Goal: Task Accomplishment & Management: Manage account settings

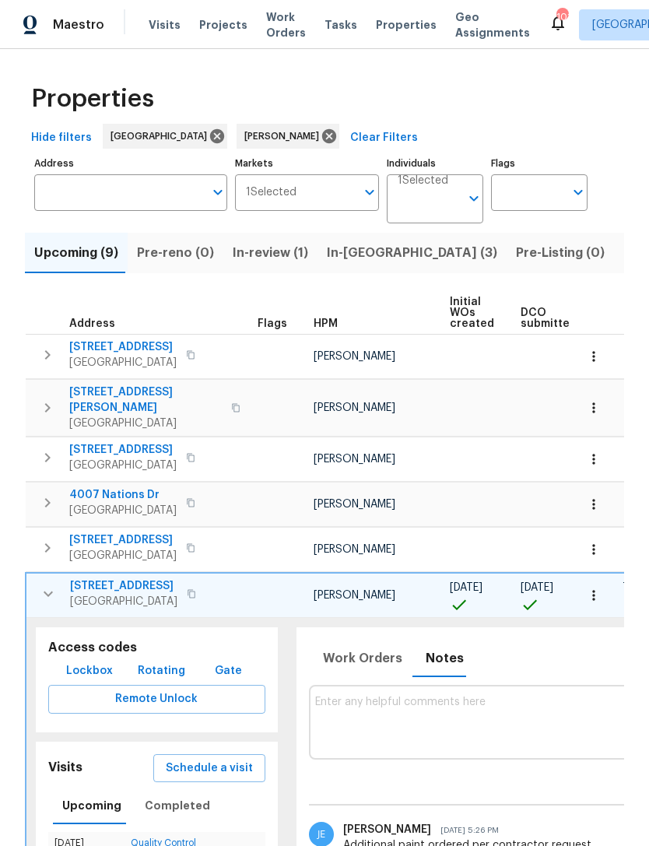
scroll to position [0, 392]
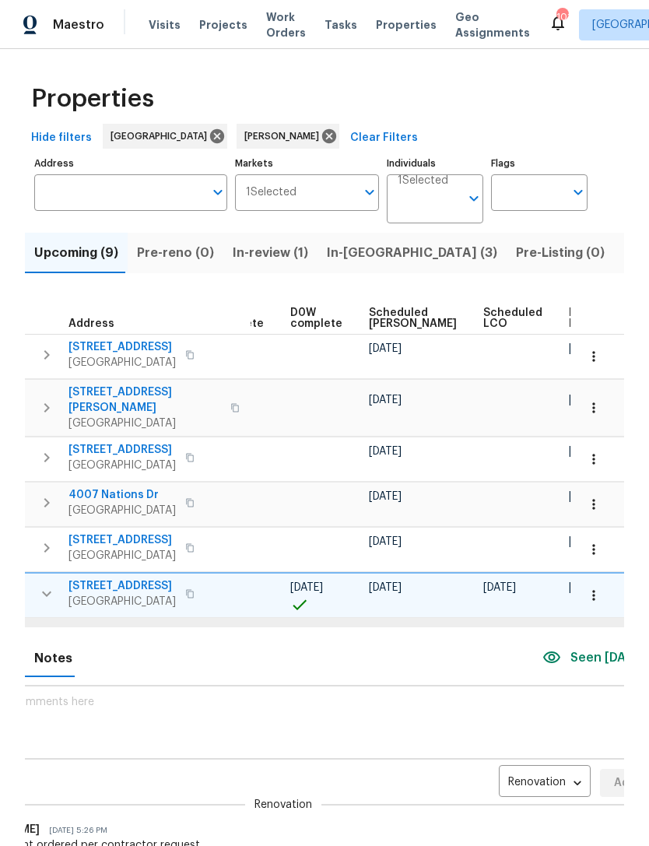
click at [338, 242] on span "In-[GEOGRAPHIC_DATA] (3)" at bounding box center [412, 253] width 170 height 22
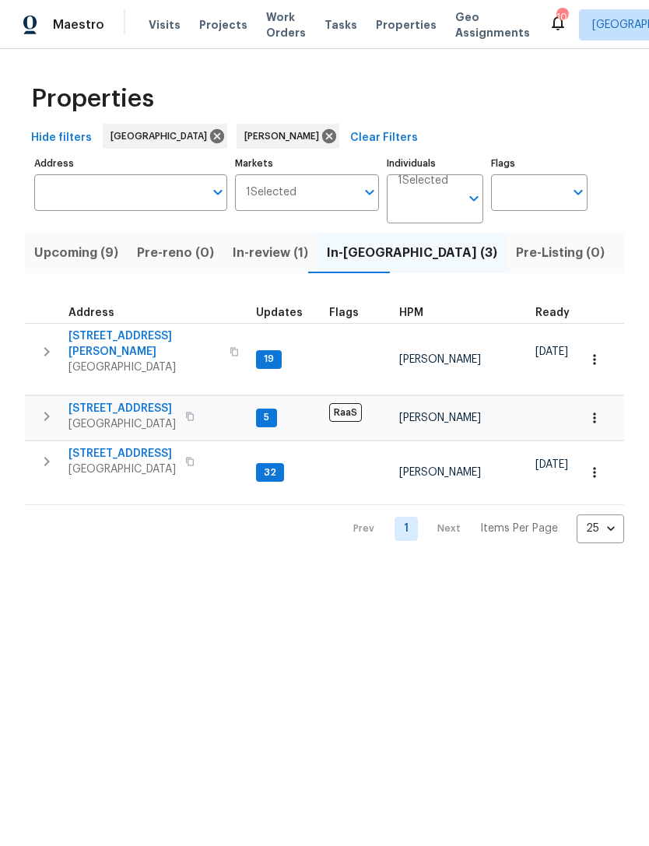
click at [48, 347] on icon "button" at bounding box center [46, 351] width 5 height 9
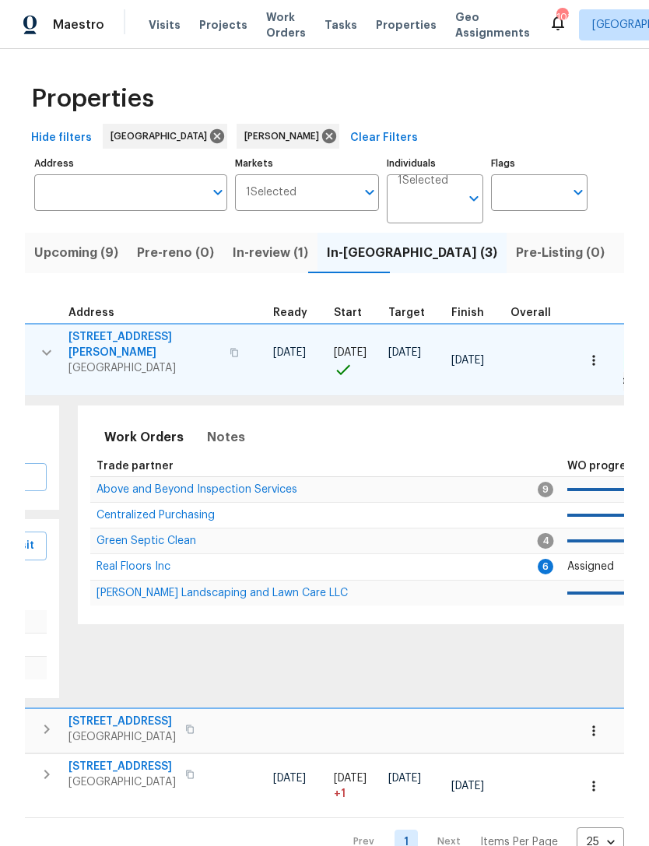
scroll to position [0, 278]
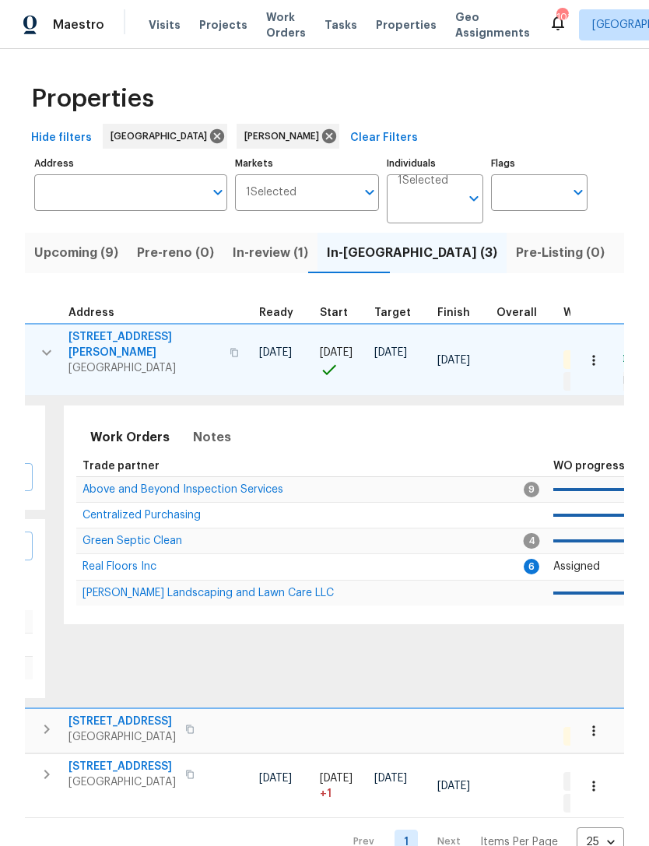
click at [132, 561] on span "Real Floors Inc" at bounding box center [120, 566] width 74 height 11
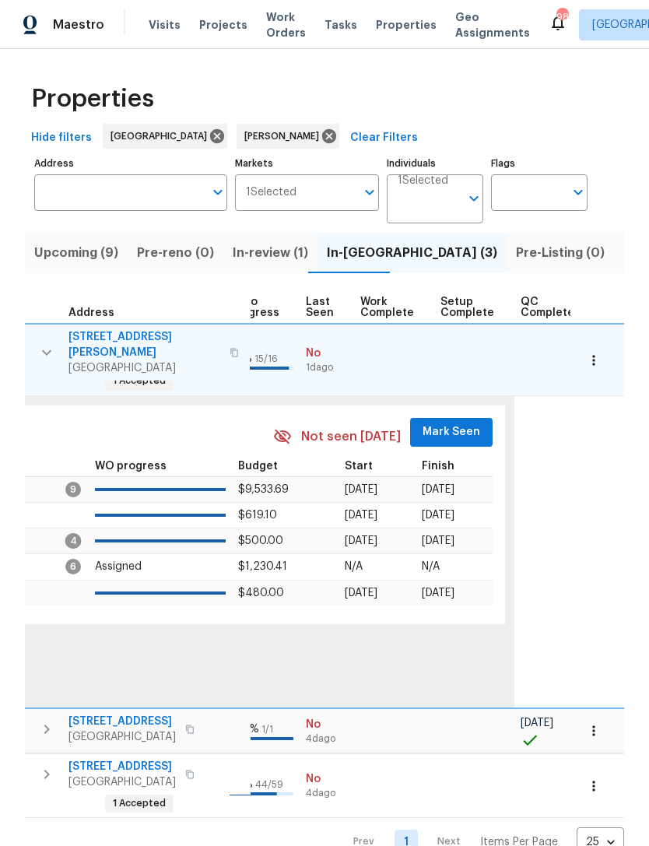
click at [434, 423] on span "Mark Seen" at bounding box center [452, 432] width 58 height 19
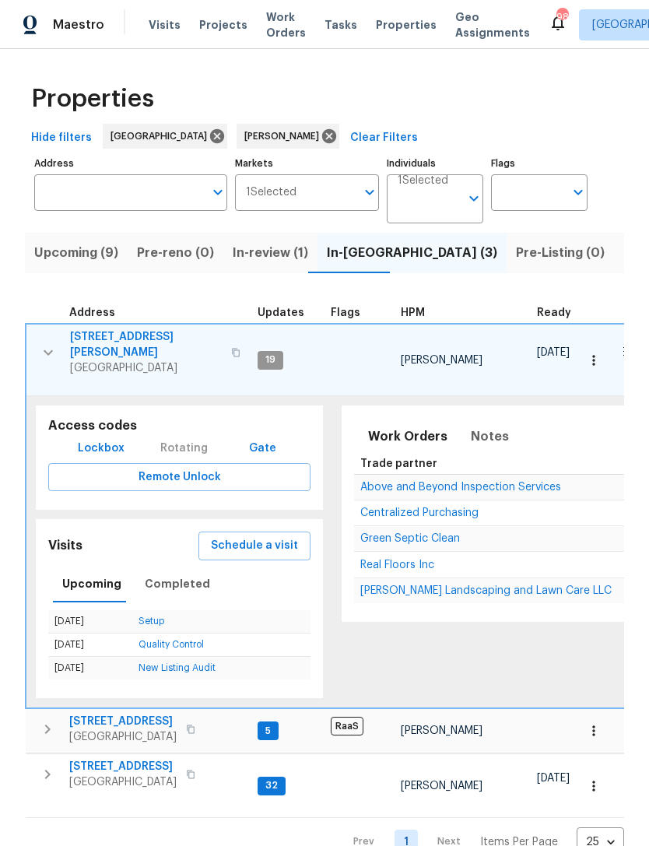
scroll to position [0, 0]
click at [65, 334] on td "[STREET_ADDRESS][PERSON_NAME]" at bounding box center [138, 353] width 225 height 56
click at [56, 346] on icon "button" at bounding box center [48, 352] width 19 height 19
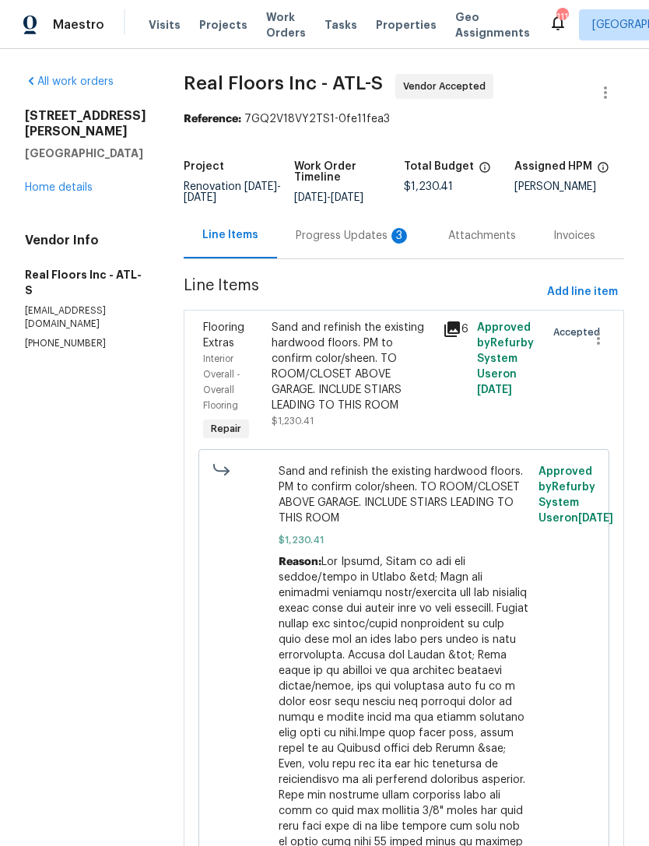
click at [340, 225] on div "Progress Updates 3" at bounding box center [353, 235] width 153 height 46
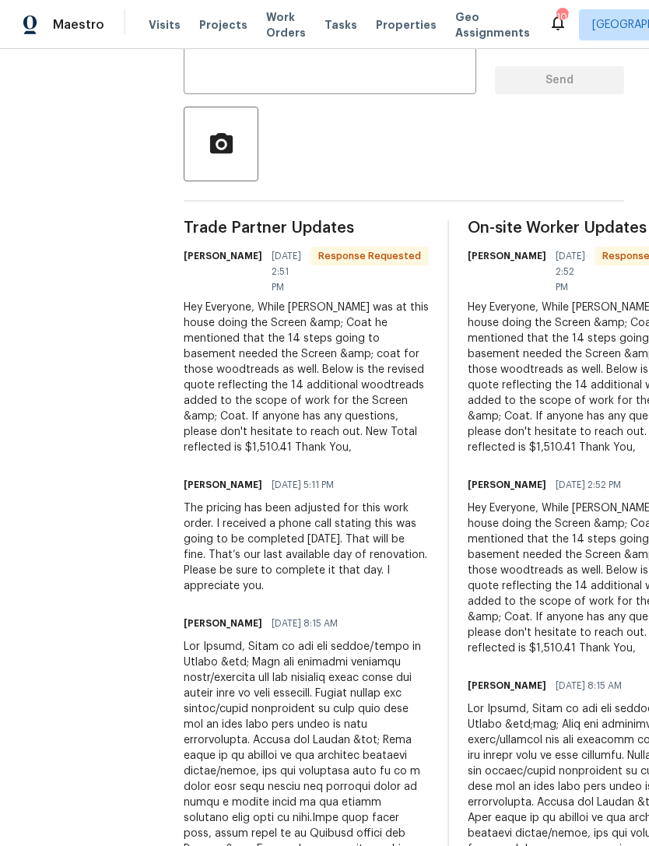
scroll to position [313, 0]
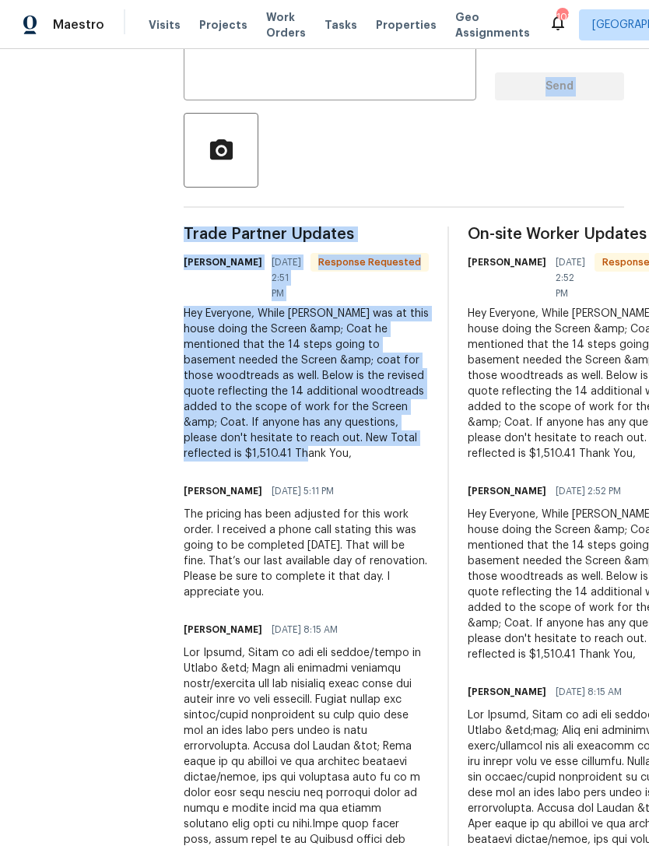
click at [155, 296] on div "All work orders 55 Summerhill Pl Newnan, GA 30263 Home details Vendor Info Real…" at bounding box center [324, 715] width 649 height 1958
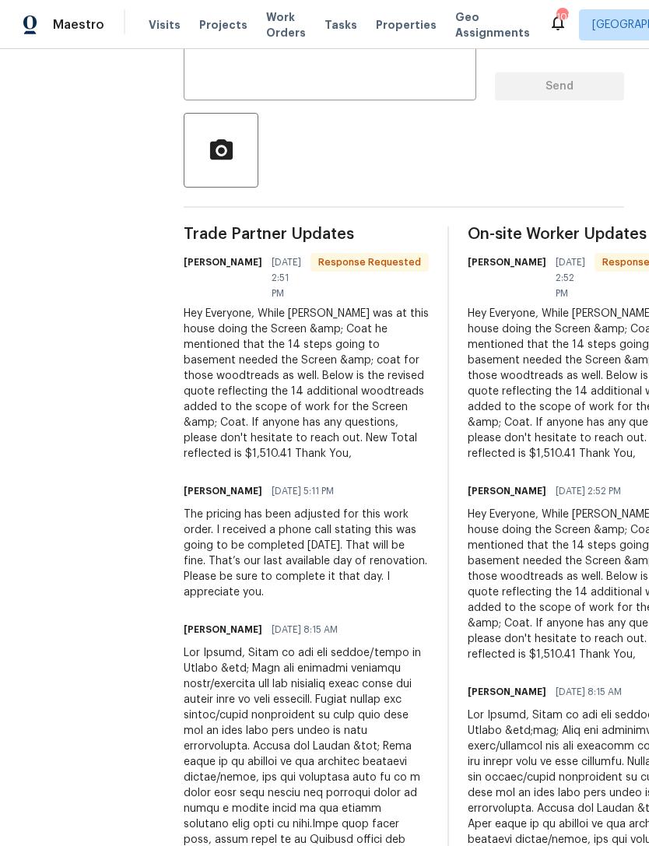
click at [256, 326] on div "Hey Everyone, While Scott was at this house doing the Screen &amp; Coat he ment…" at bounding box center [306, 384] width 245 height 156
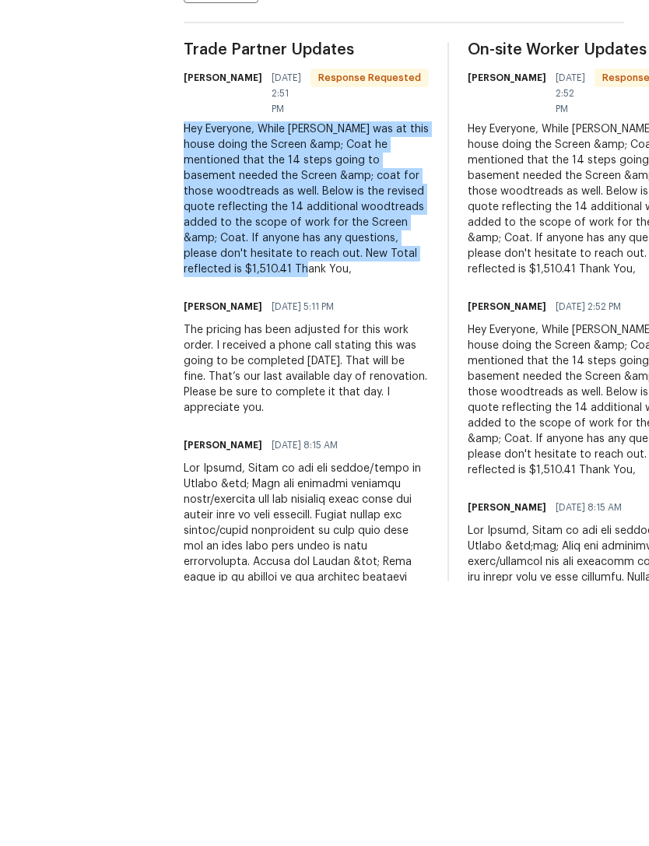
scroll to position [50, 0]
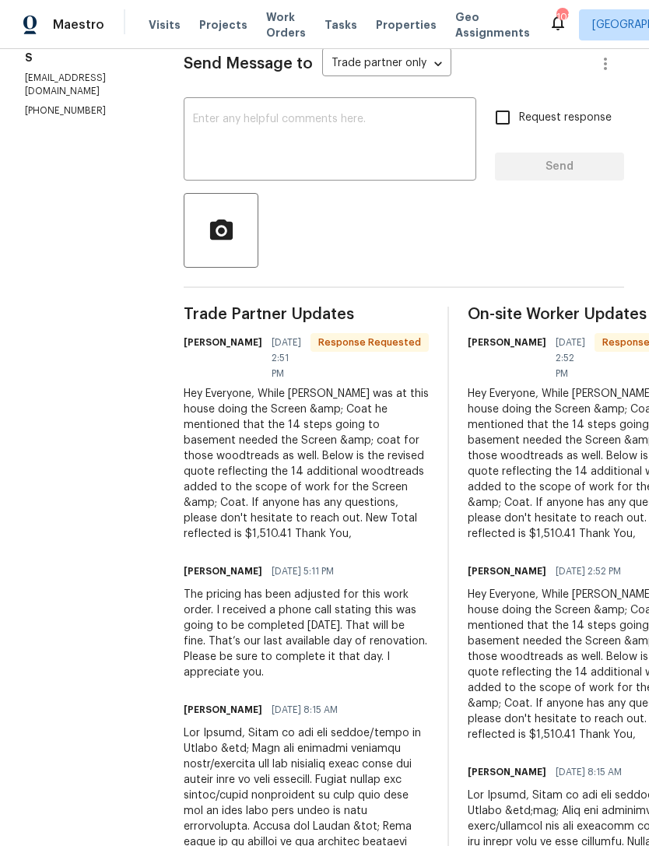
click at [269, 399] on div "Hey Everyone, While Scott was at this house doing the Screen &amp; Coat he ment…" at bounding box center [306, 464] width 245 height 156
click at [268, 386] on div "Hey Everyone, While Scott was at this house doing the Screen &amp; Coat he ment…" at bounding box center [306, 464] width 245 height 156
click at [277, 386] on div "Hey Everyone, While Scott was at this house doing the Screen &amp; Coat he ment…" at bounding box center [306, 464] width 245 height 156
click at [286, 386] on div "Hey Everyone, While Scott was at this house doing the Screen &amp; Coat he ment…" at bounding box center [306, 464] width 245 height 156
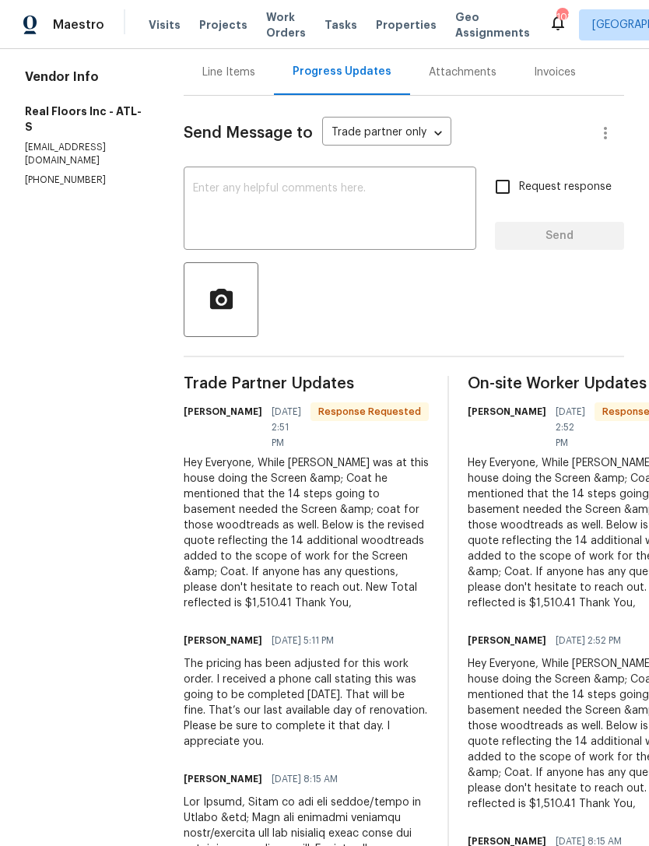
scroll to position [153, 0]
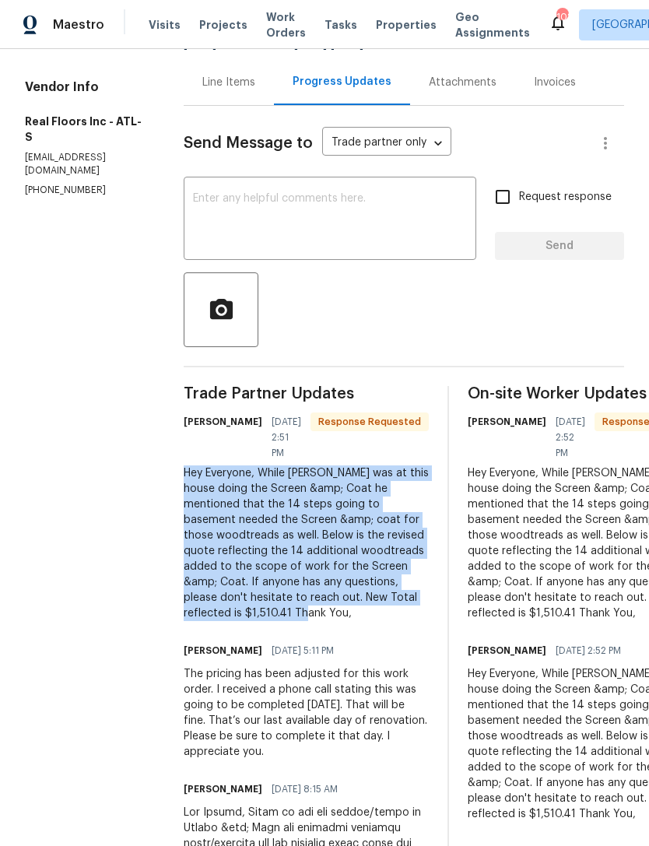
copy div "Hey Everyone, While Scott was at this house doing the Screen &amp; Coat he ment…"
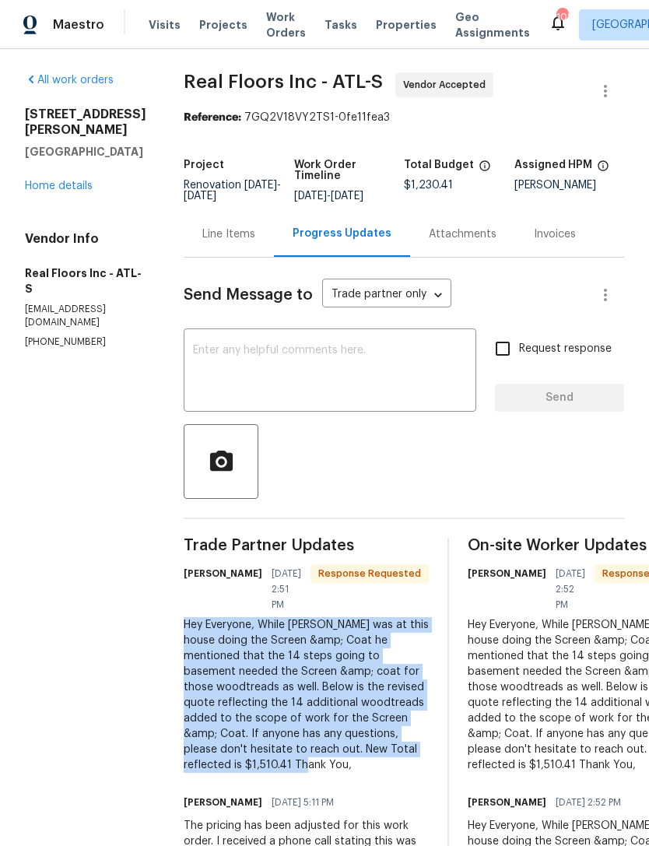
scroll to position [2, 0]
click at [67, 181] on link "Home details" at bounding box center [59, 186] width 68 height 11
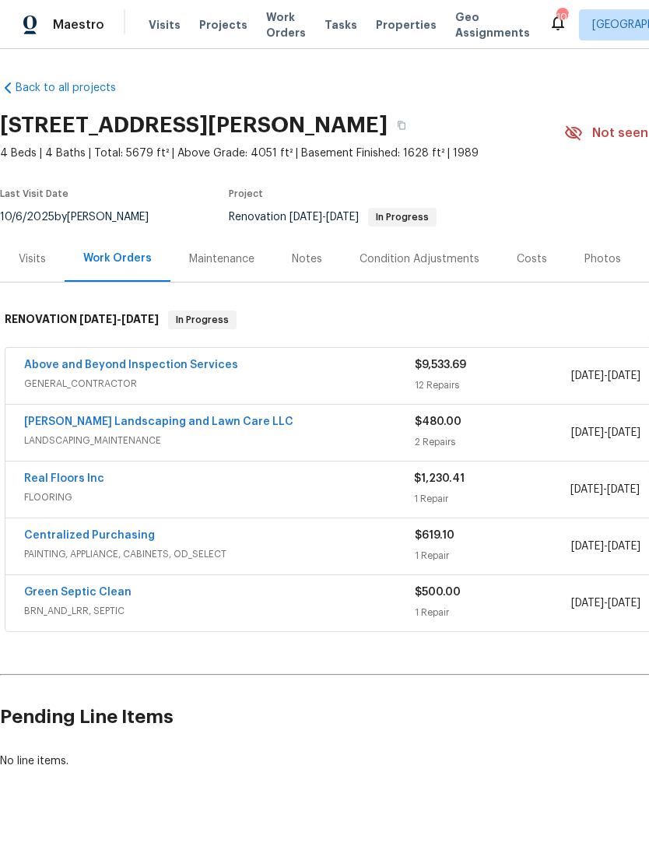
click at [64, 483] on link "Real Floors Inc" at bounding box center [64, 478] width 80 height 11
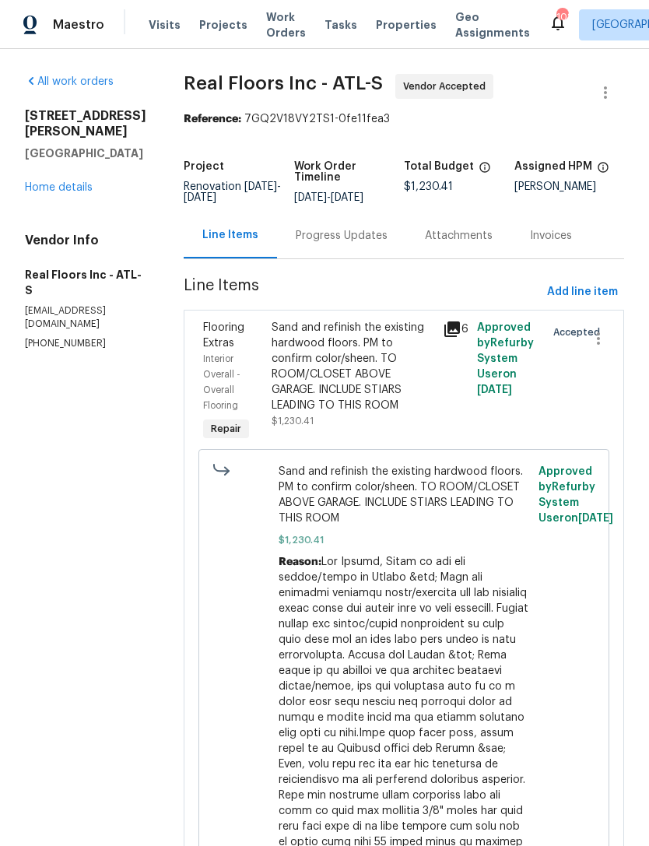
click at [381, 406] on div "Sand and refinish the existing hardwood floors. PM to confirm color/sheen. TO R…" at bounding box center [353, 366] width 162 height 93
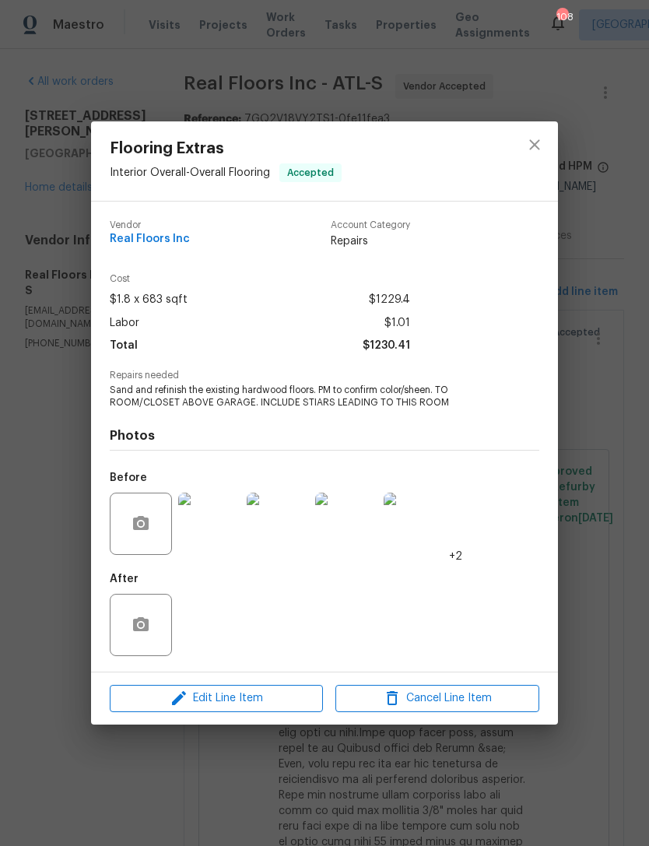
click at [216, 529] on img at bounding box center [209, 524] width 62 height 62
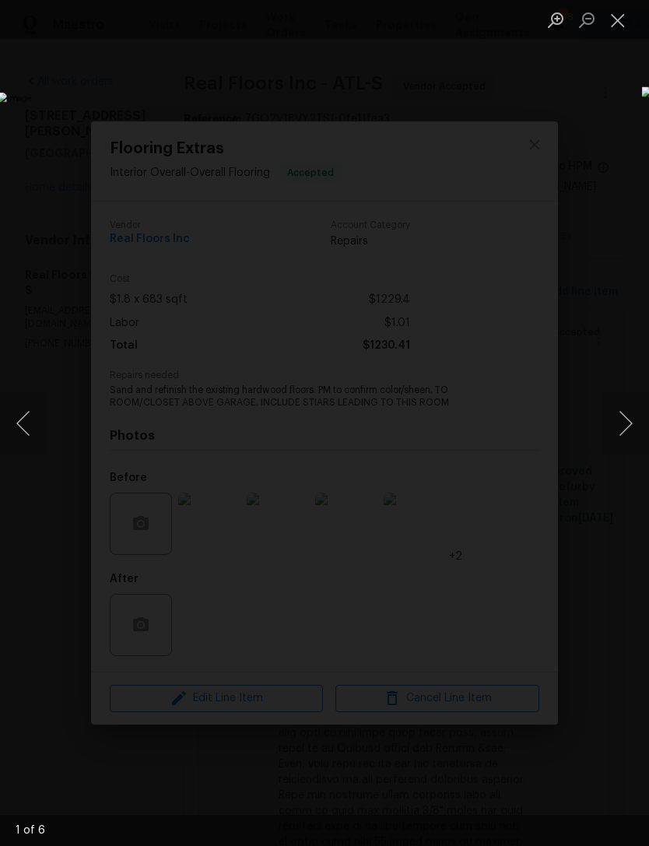
click at [623, 398] on button "Next image" at bounding box center [625, 423] width 47 height 62
click at [621, 408] on button "Next image" at bounding box center [625, 423] width 47 height 62
click at [612, 405] on button "Next image" at bounding box center [625, 423] width 47 height 62
click at [612, 412] on button "Next image" at bounding box center [625, 423] width 47 height 62
click at [619, 26] on button "Close lightbox" at bounding box center [617, 19] width 31 height 27
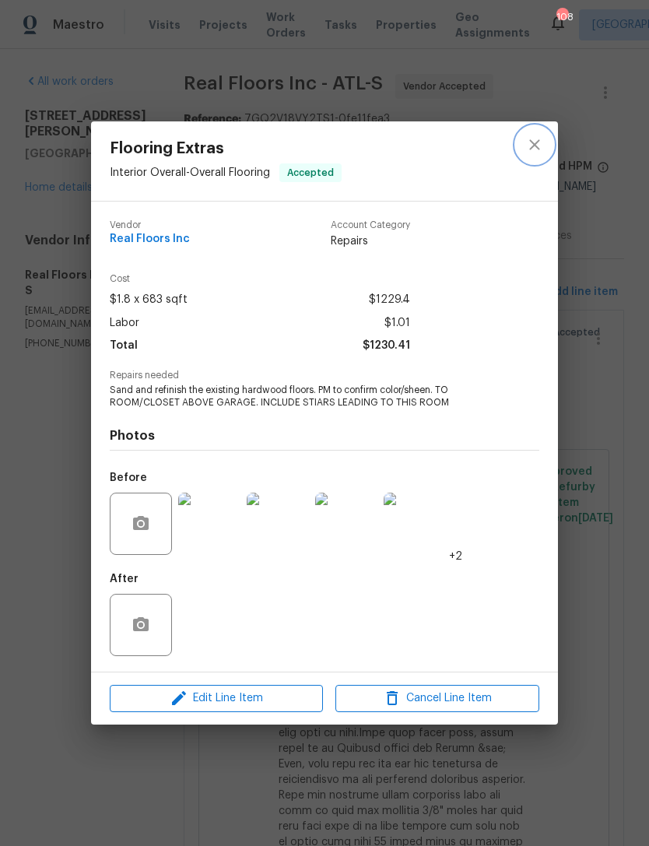
click at [533, 152] on icon "close" at bounding box center [534, 144] width 19 height 19
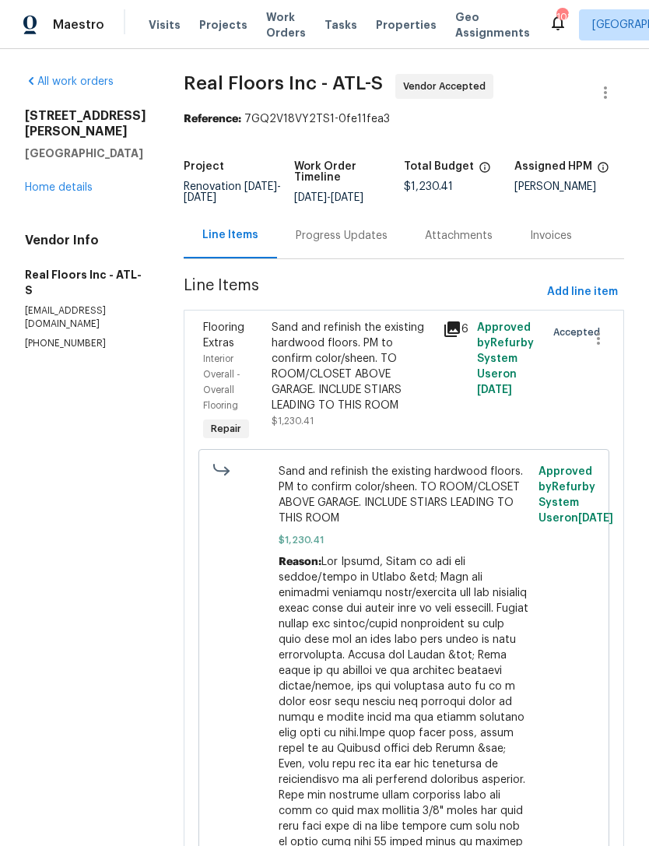
click at [75, 182] on link "Home details" at bounding box center [59, 187] width 68 height 11
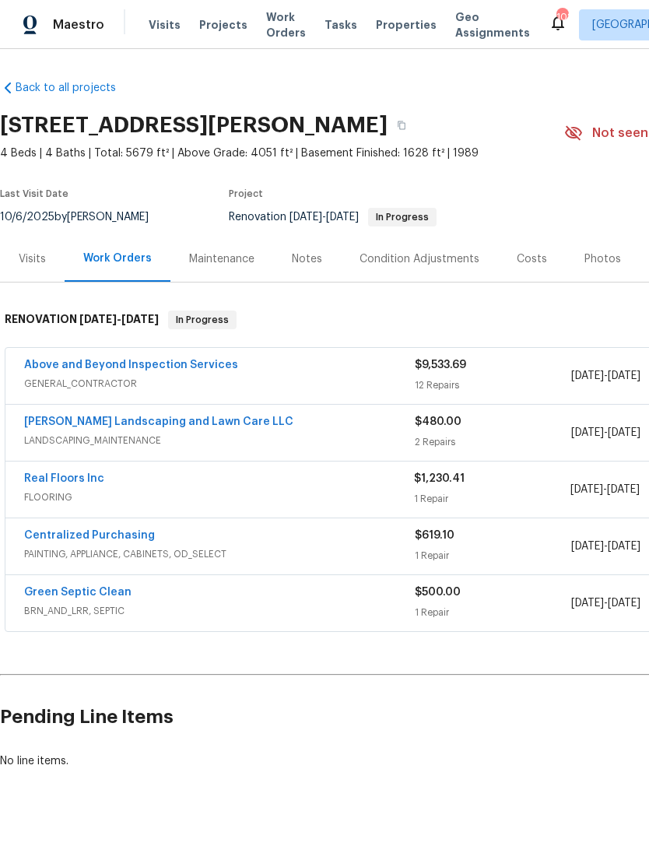
click at [82, 481] on link "Real Floors Inc" at bounding box center [64, 478] width 80 height 11
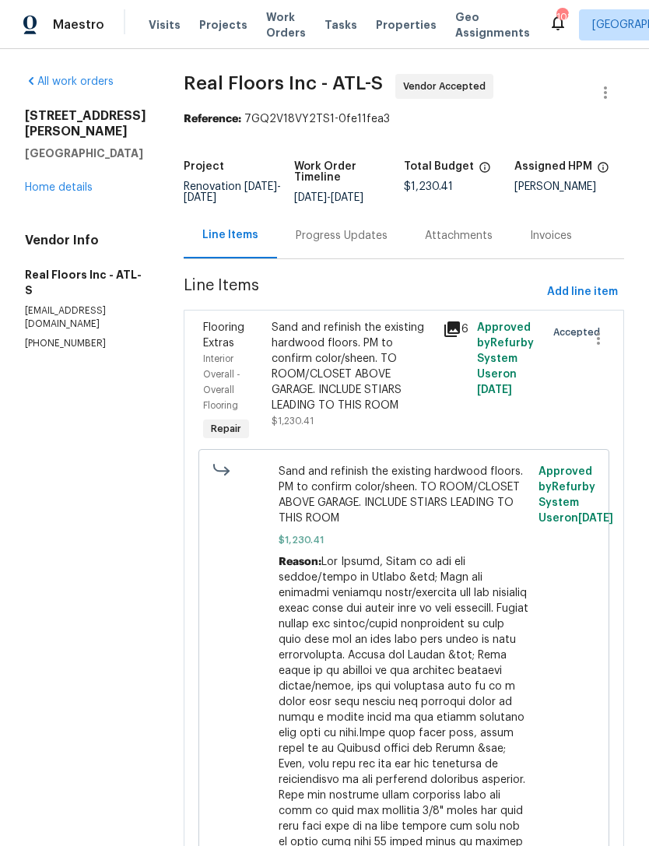
click at [453, 339] on icon at bounding box center [452, 329] width 19 height 19
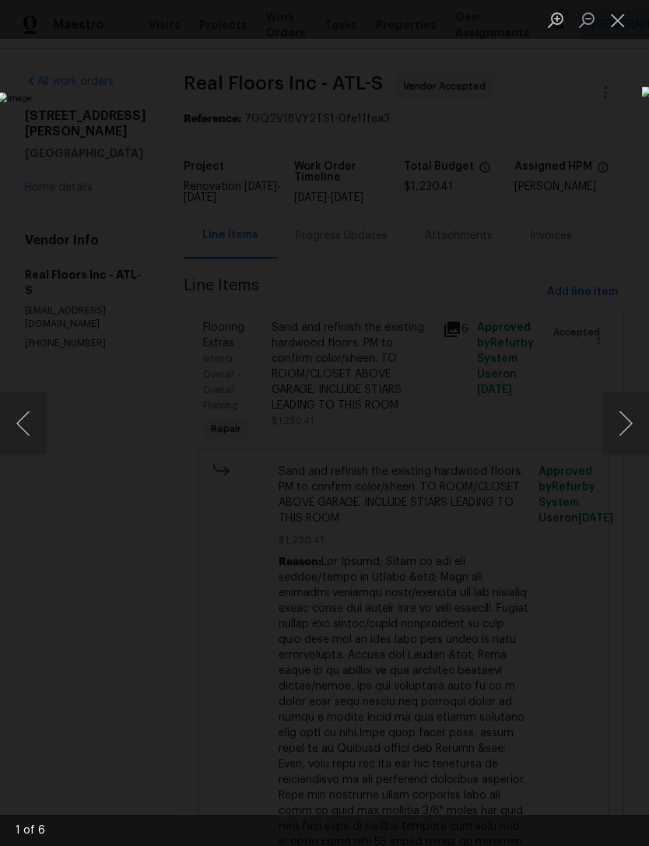
click at [621, 24] on button "Close lightbox" at bounding box center [617, 19] width 31 height 27
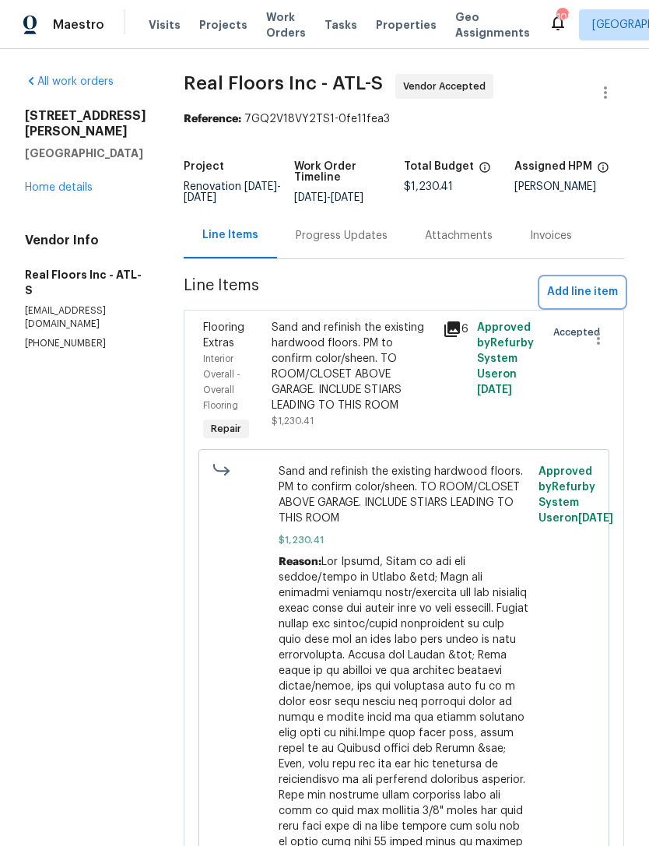
click at [574, 302] on span "Add line item" at bounding box center [582, 292] width 71 height 19
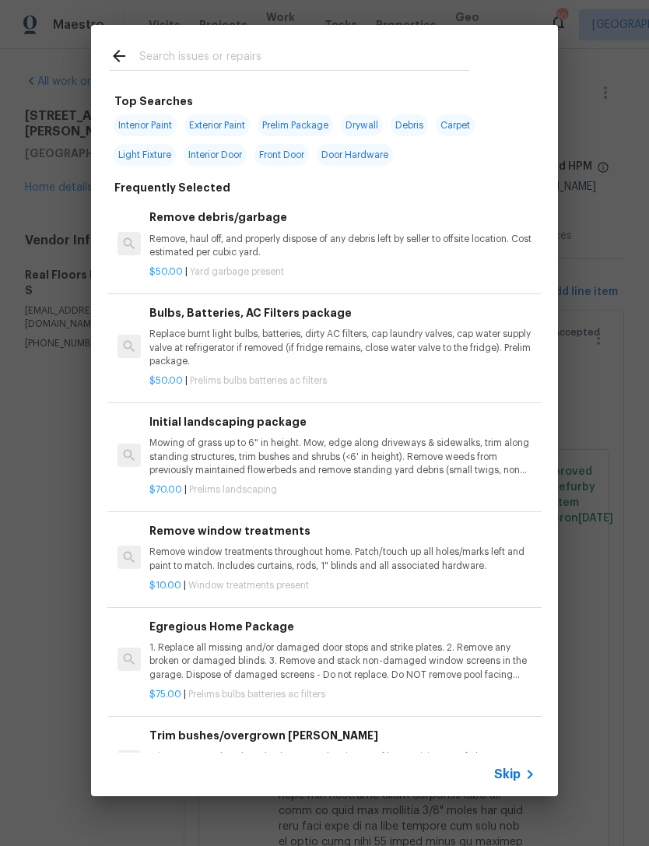
click at [171, 42] on div at bounding box center [289, 55] width 397 height 61
click at [455, 58] on input "text" at bounding box center [304, 58] width 330 height 23
type input "Hardw"
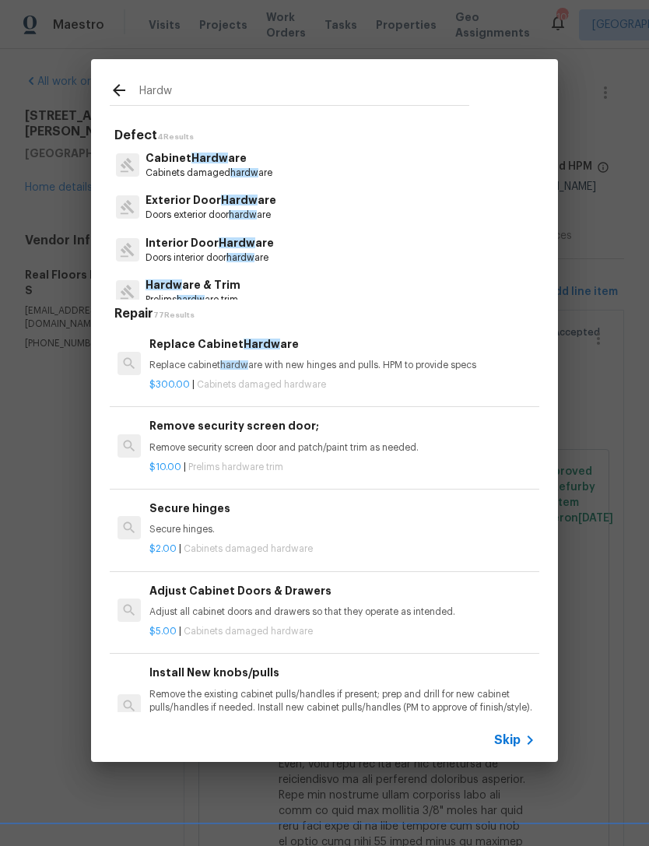
click at [248, 248] on span "Hardw" at bounding box center [237, 242] width 37 height 11
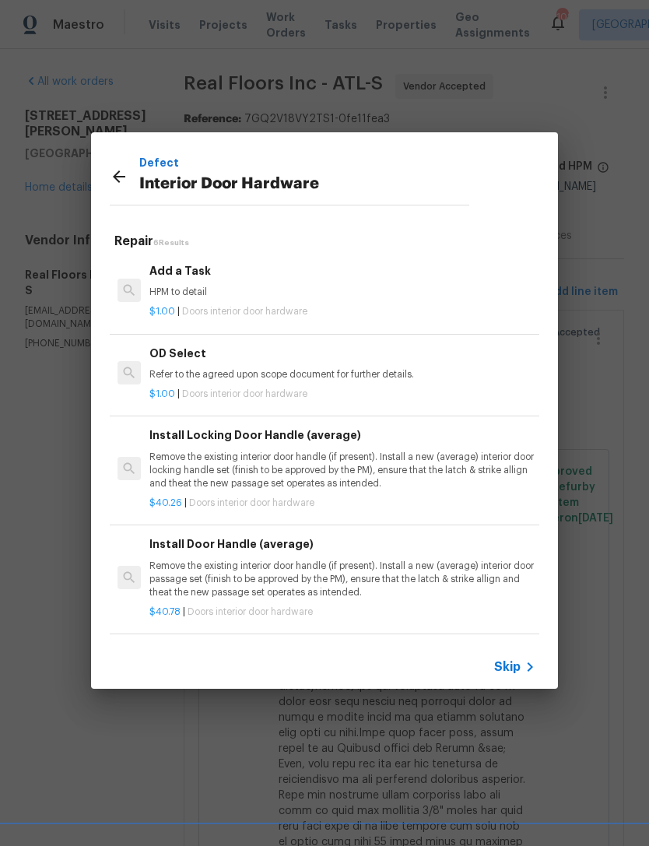
click at [121, 183] on icon at bounding box center [119, 176] width 19 height 19
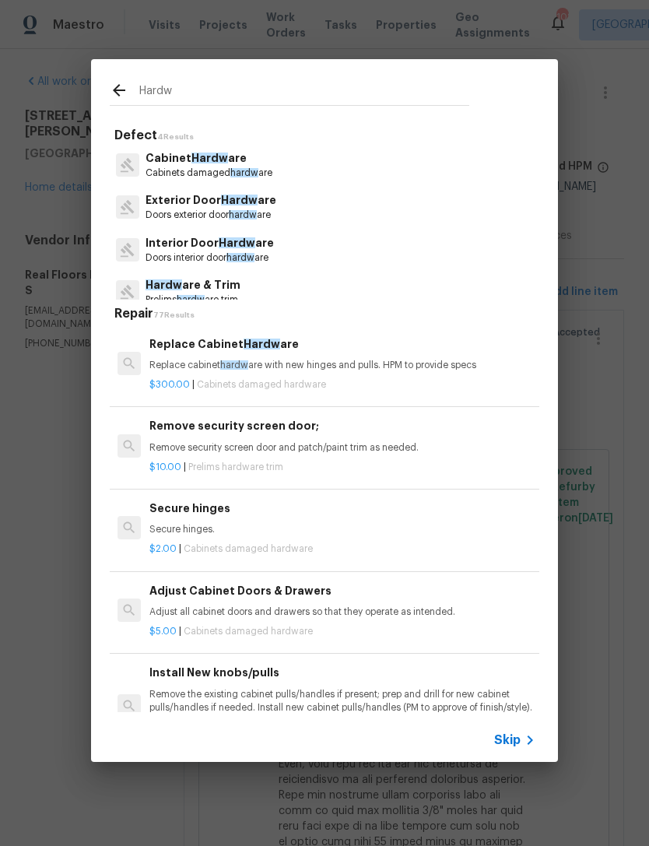
click at [286, 93] on input "Hardw" at bounding box center [304, 93] width 330 height 23
type input "Hardwood"
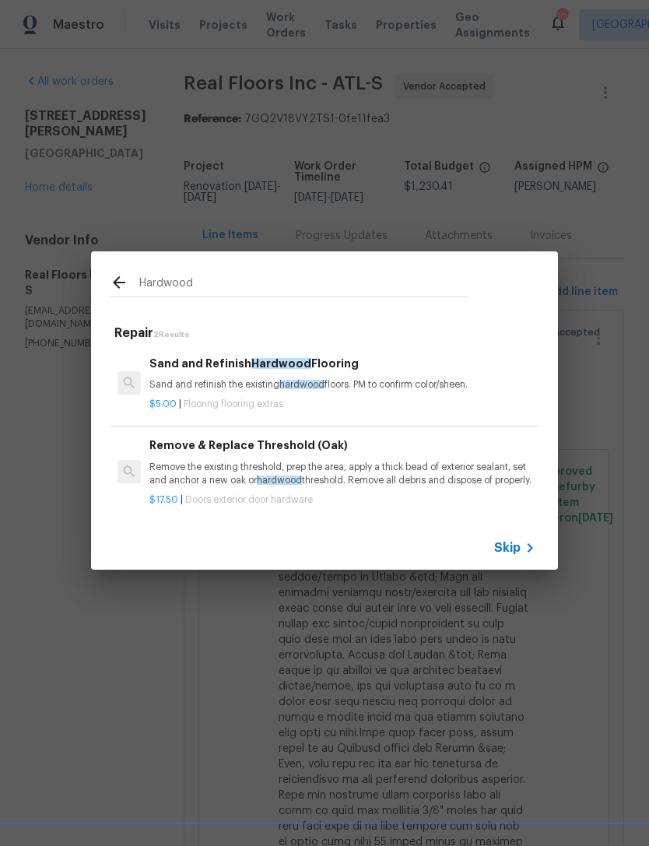
click at [286, 380] on span "hardwood" at bounding box center [301, 384] width 45 height 9
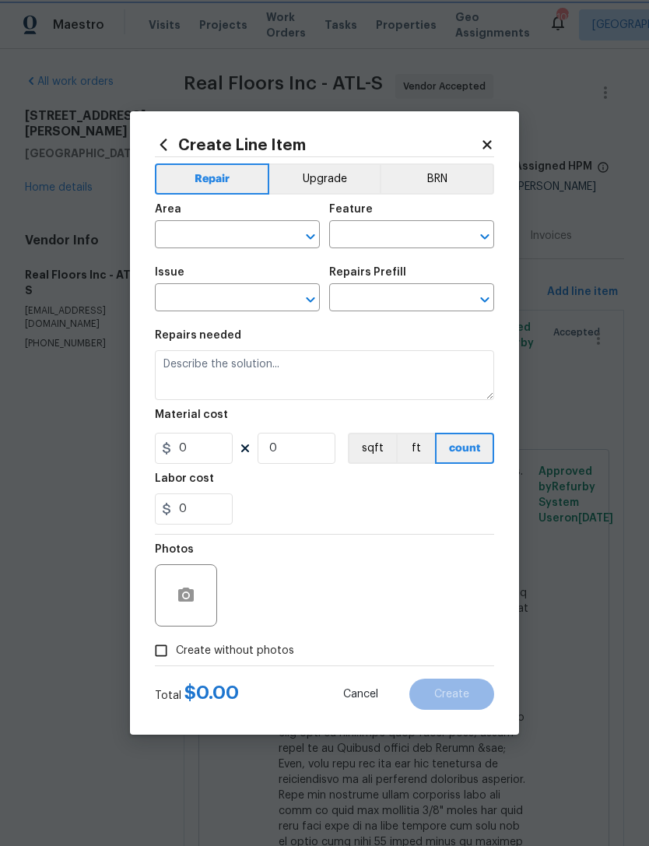
type input "Overall Flooring"
type input "Flooring Extras"
type input "Sand and Refinish Hardwood Flooring $5.00"
type textarea "Sand and refinish the existing hardwood floors. PM to confirm color/sheen."
type input "5"
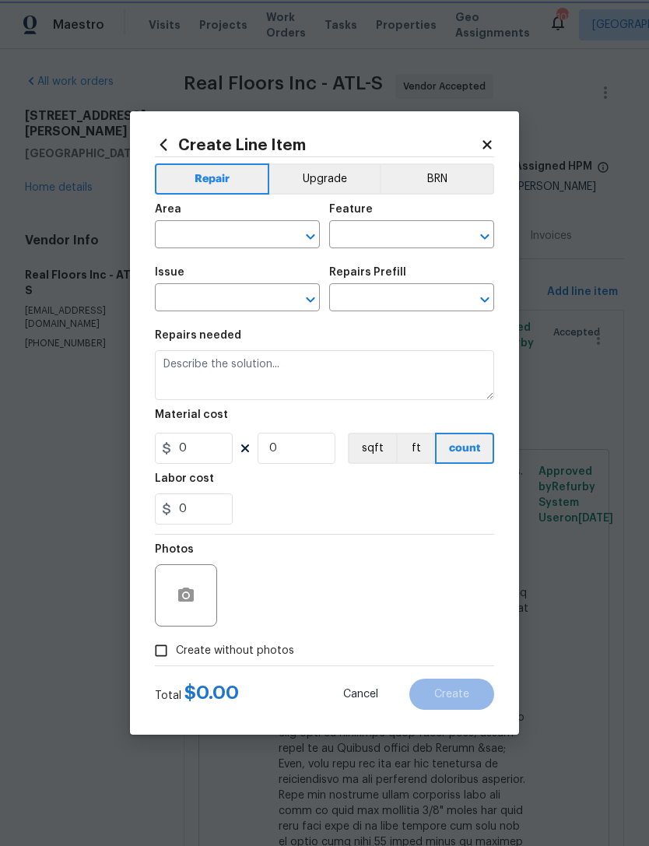
type input "1"
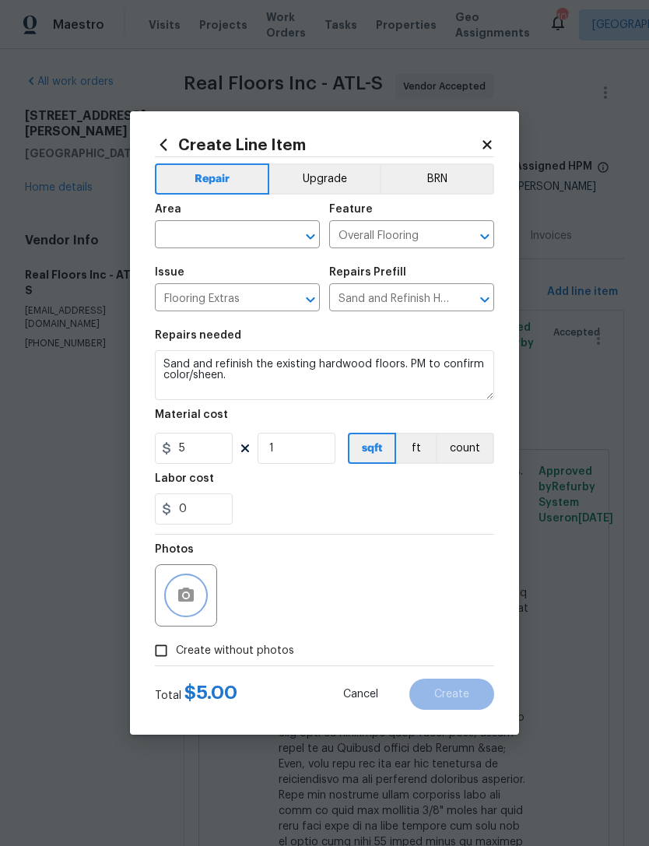
click at [186, 602] on icon "button" at bounding box center [186, 595] width 16 height 14
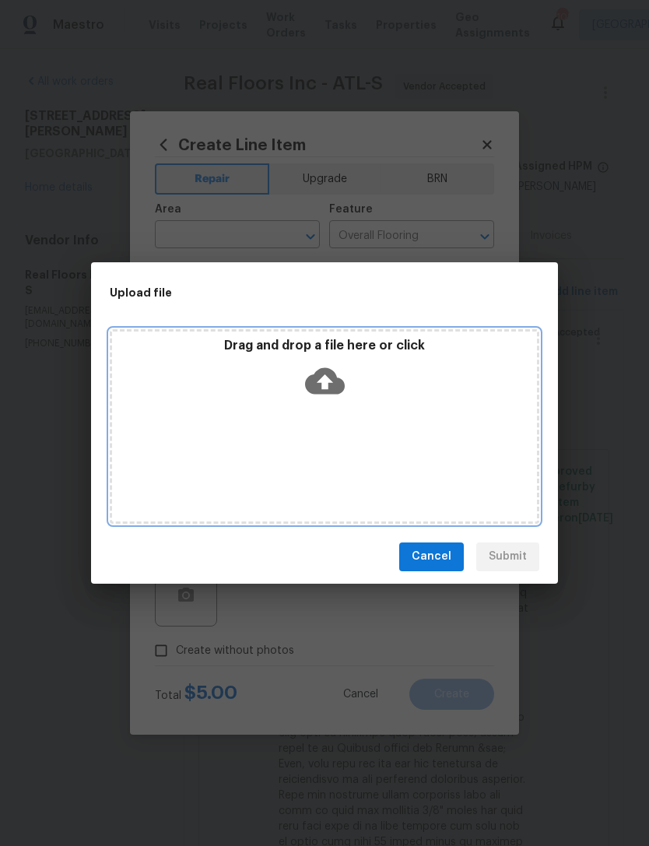
click at [321, 391] on icon at bounding box center [325, 380] width 40 height 26
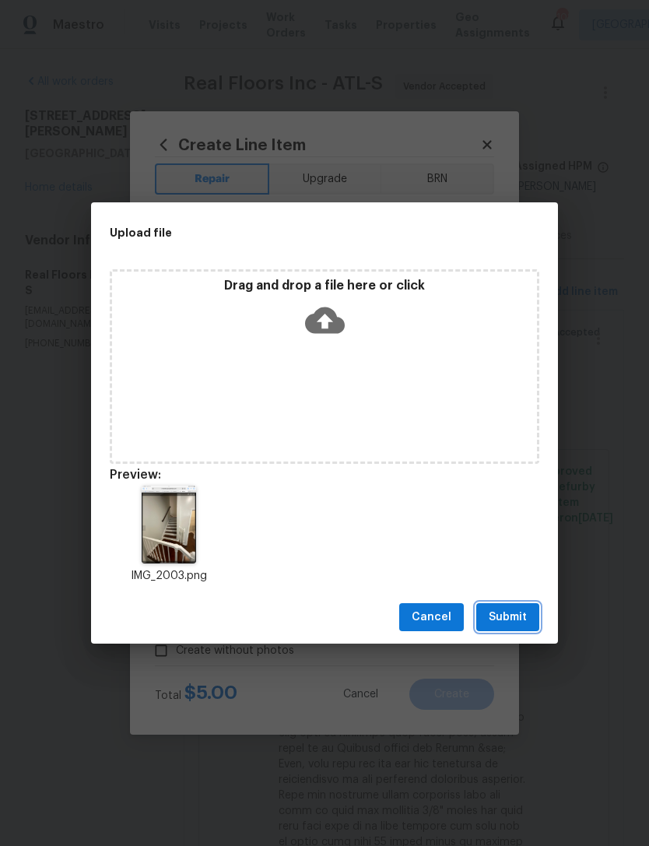
click at [518, 614] on span "Submit" at bounding box center [508, 617] width 38 height 19
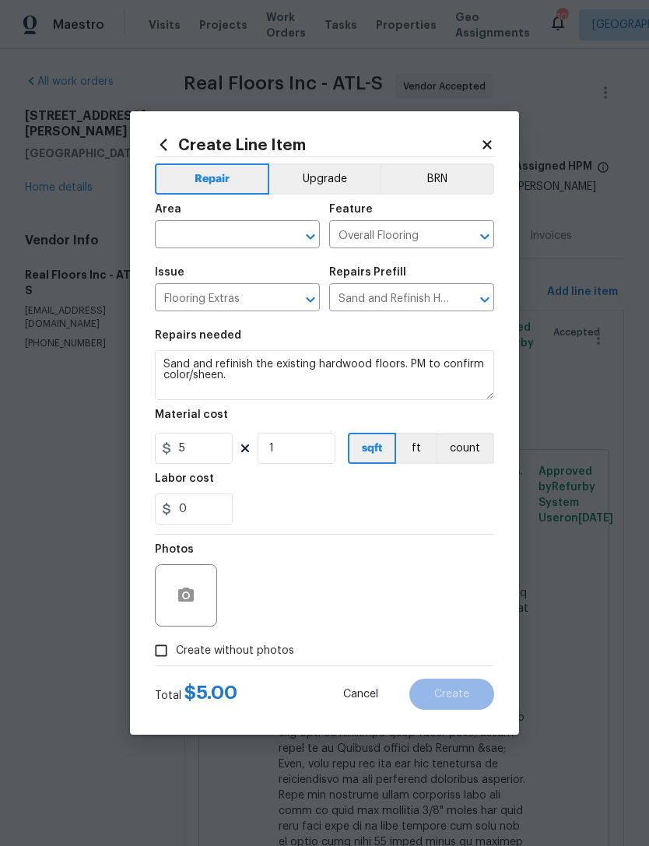
click at [253, 239] on input "text" at bounding box center [215, 236] width 121 height 24
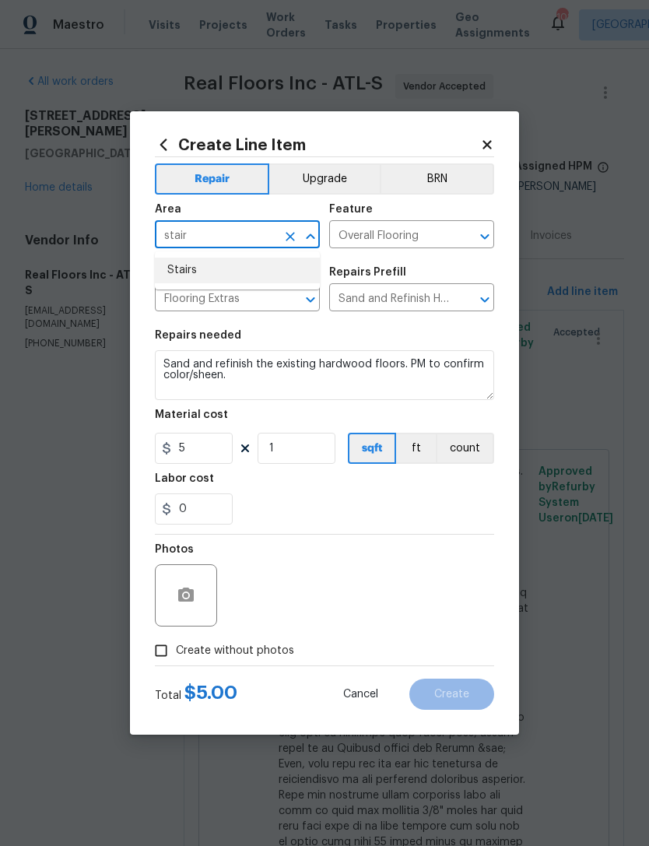
click at [230, 265] on li "Stairs" at bounding box center [237, 271] width 165 height 26
type input "Stairs"
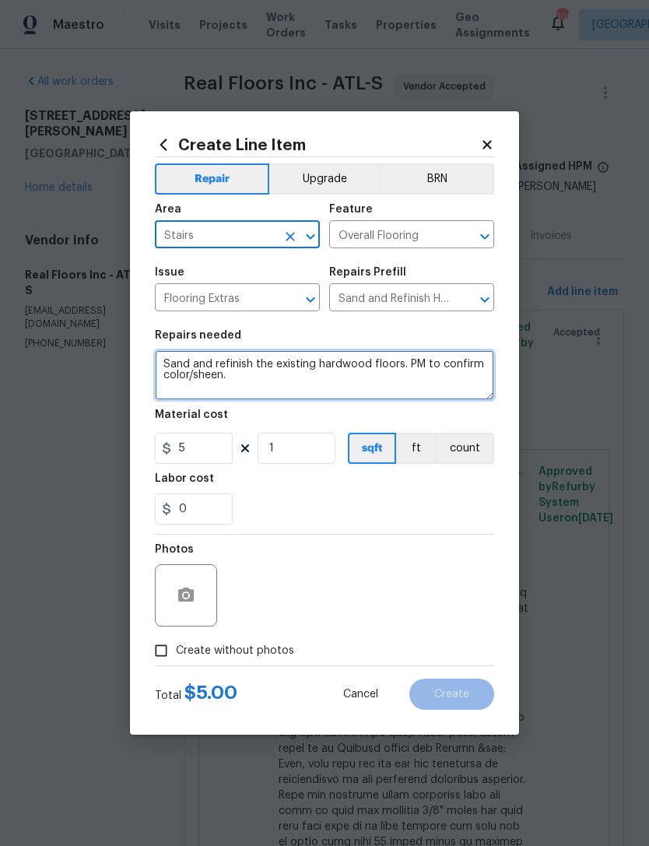
click at [266, 388] on textarea "Sand and refinish the existing hardwood floors. PM to confirm color/sheen." at bounding box center [324, 375] width 339 height 50
click at [158, 363] on textarea "Sand and refinish the existing hardwood floors. PM to confirm color/sheen." at bounding box center [324, 375] width 339 height 50
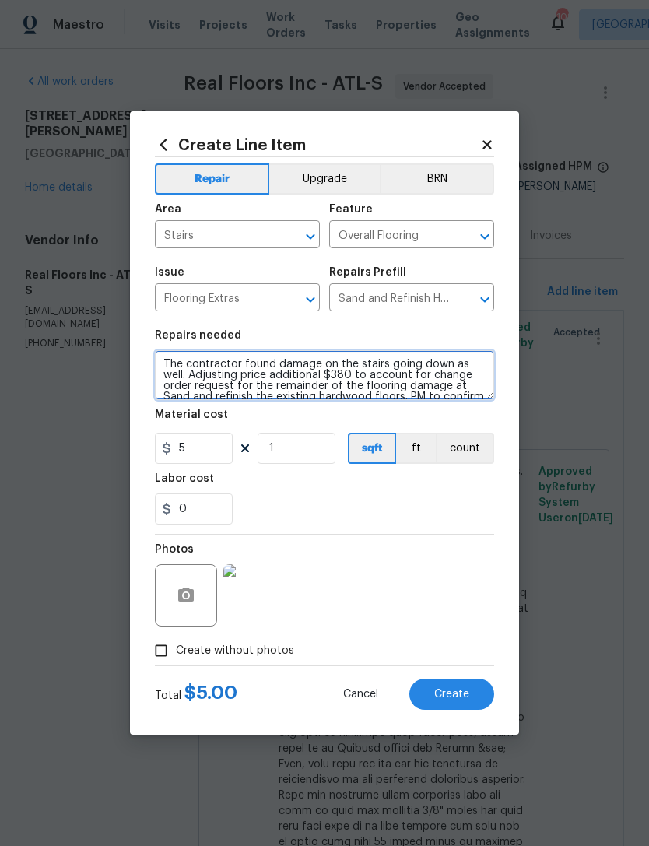
scroll to position [3, 0]
type textarea "The contractor found damage on the stairs going down as well. Adjusting price a…"
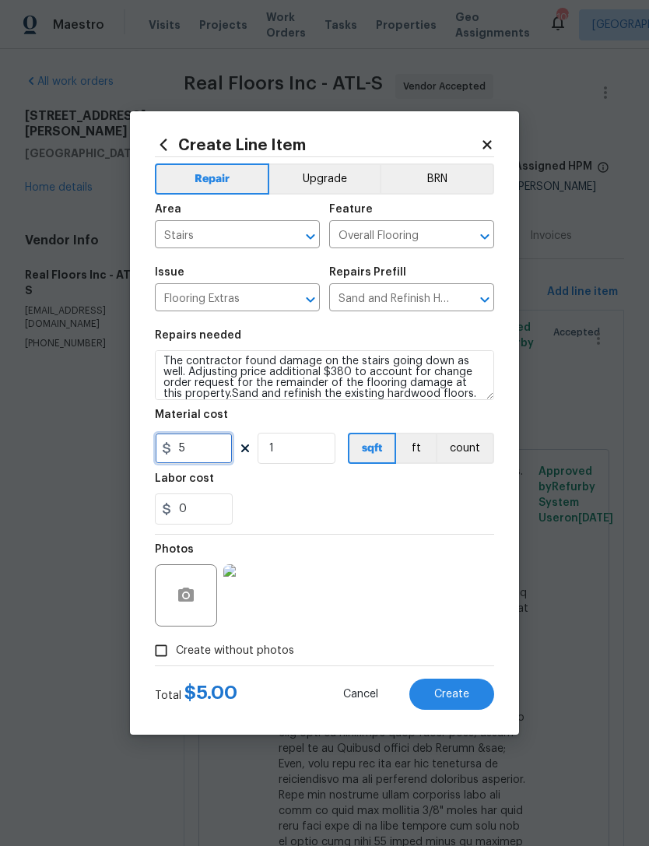
click at [205, 452] on input "5" at bounding box center [194, 448] width 78 height 31
click at [230, 451] on input "380" at bounding box center [194, 448] width 78 height 31
type input "20"
click at [312, 451] on input "1" at bounding box center [297, 448] width 78 height 31
type input "19"
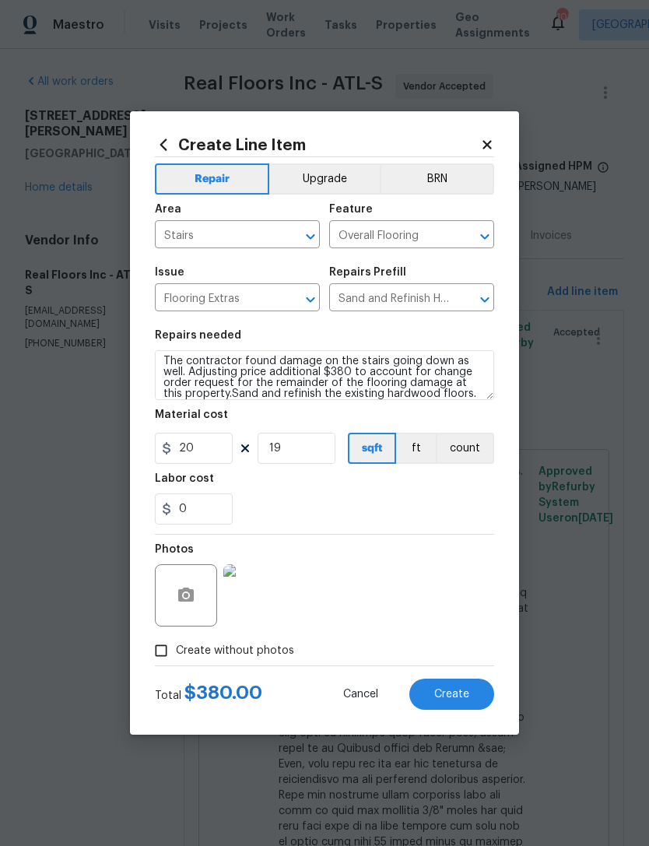
click at [392, 527] on section "Repairs needed The contractor found damage on the stairs going down as well. Ad…" at bounding box center [324, 427] width 339 height 213
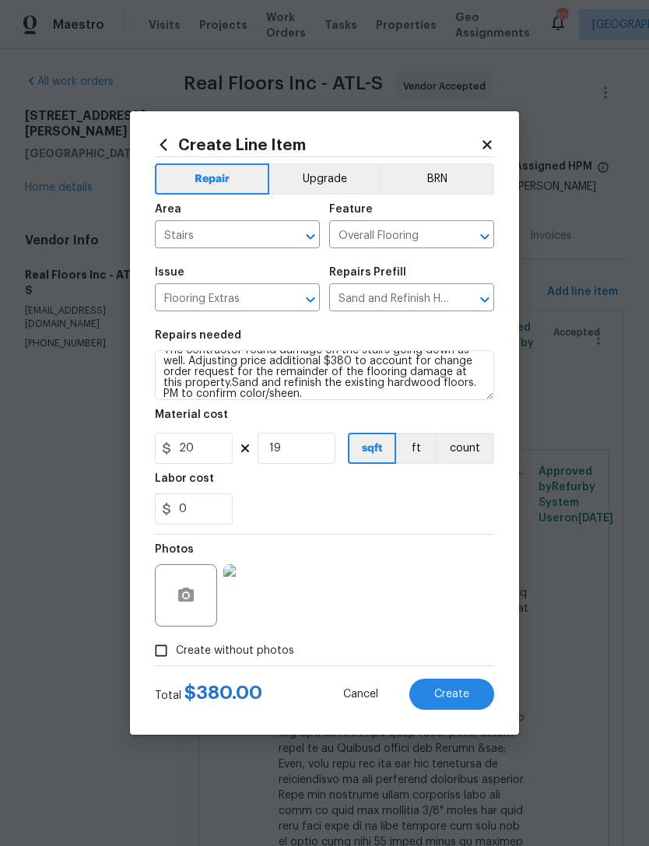
scroll to position [15, 0]
click at [458, 705] on button "Create" at bounding box center [451, 694] width 85 height 31
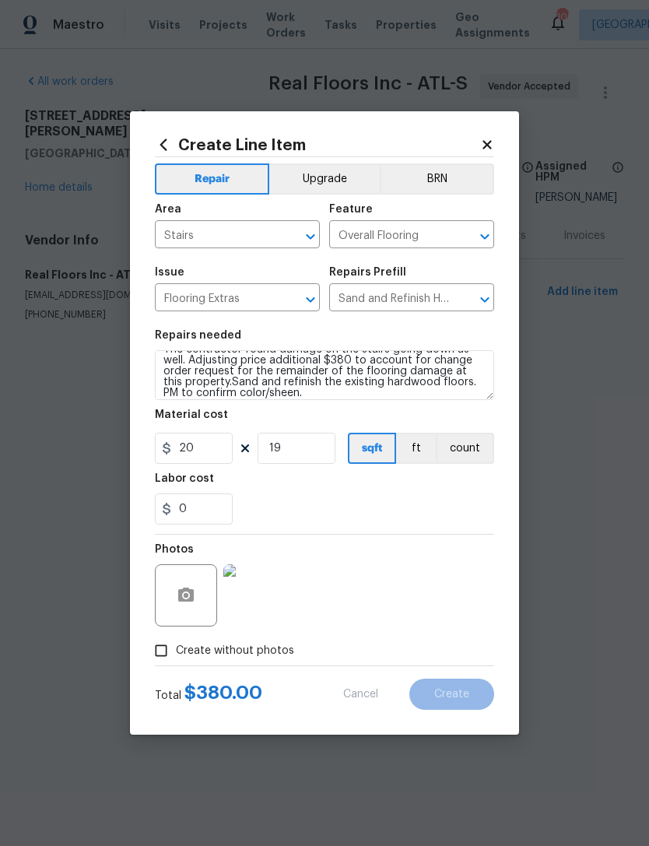
type input "0"
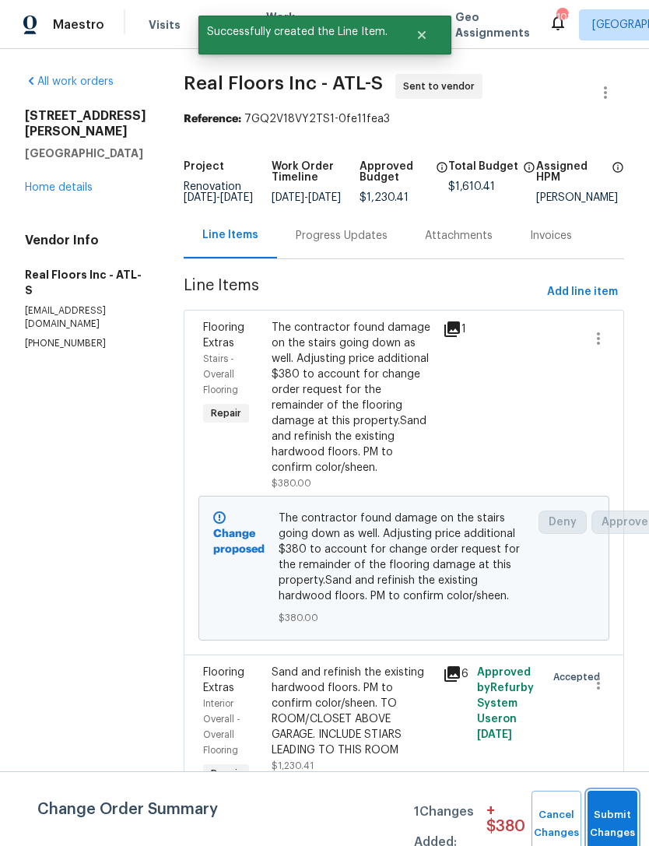
click at [612, 810] on button "Submit Changes" at bounding box center [613, 824] width 50 height 67
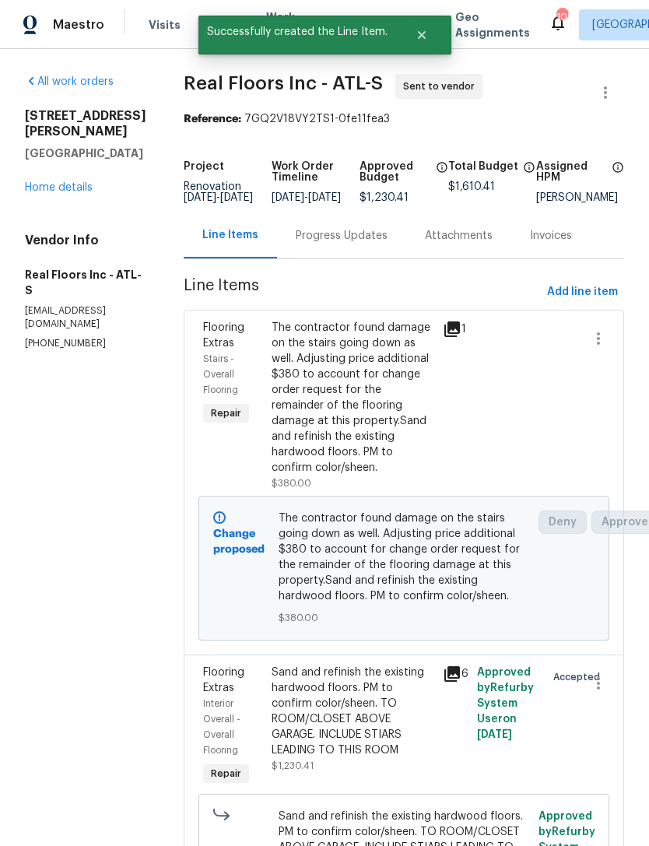
click at [348, 244] on div "Progress Updates" at bounding box center [342, 236] width 92 height 16
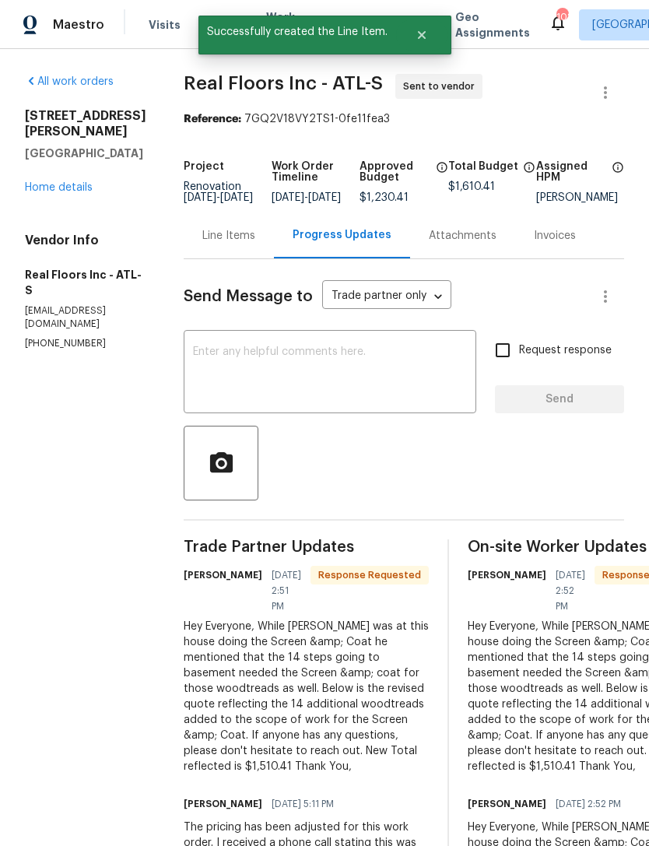
click at [373, 376] on textarea at bounding box center [330, 373] width 274 height 54
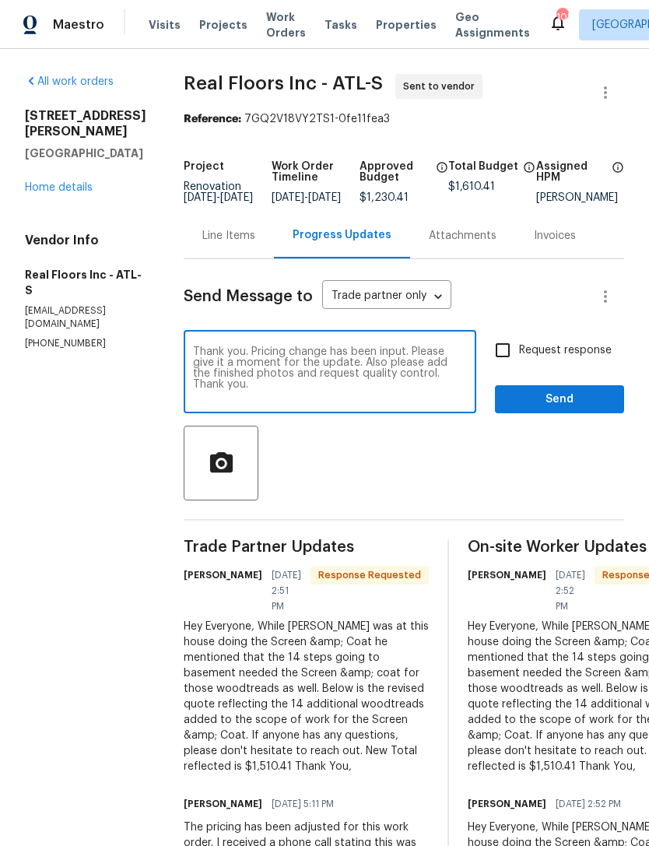
type textarea "Thank you. Pricing change has been input. Please give it a moment for the updat…"
click at [507, 363] on input "Request response" at bounding box center [502, 350] width 33 height 33
checkbox input "true"
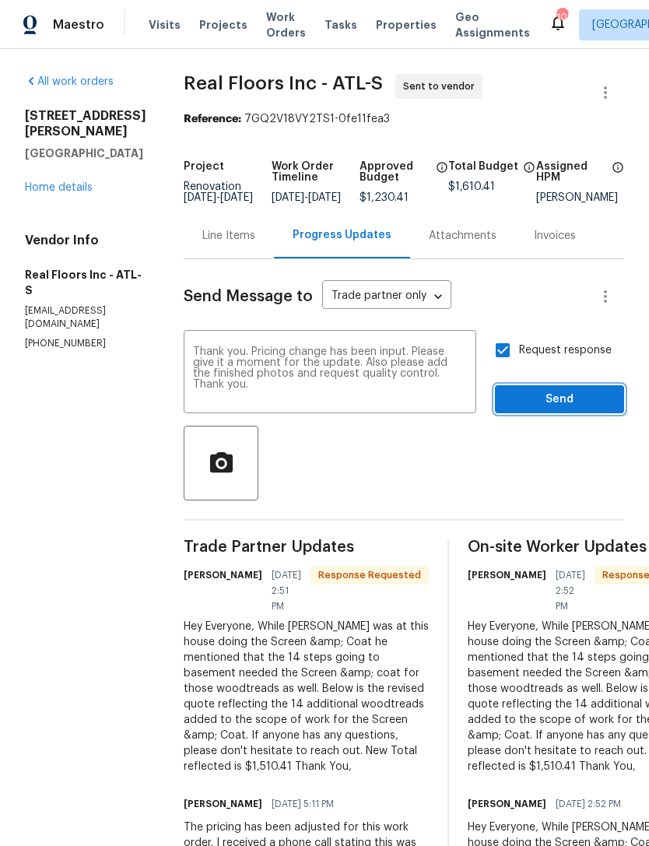
click at [540, 409] on span "Send" at bounding box center [559, 399] width 104 height 19
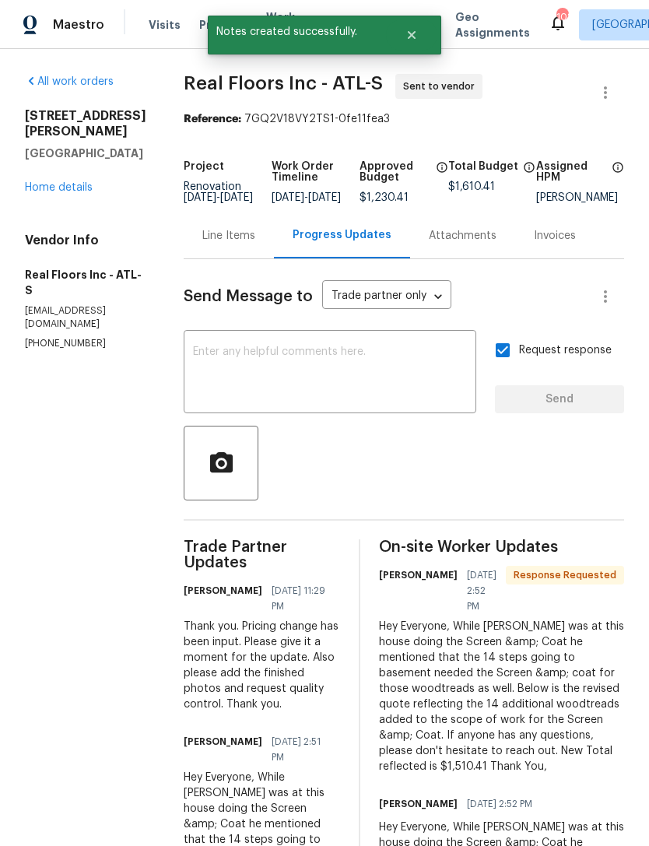
click at [75, 182] on link "Home details" at bounding box center [59, 187] width 68 height 11
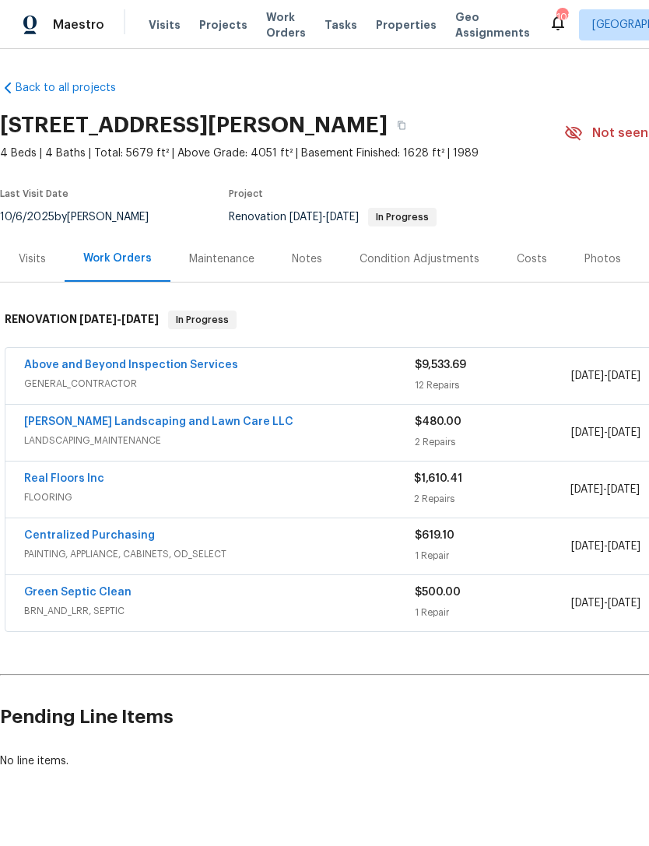
click at [174, 425] on link "[PERSON_NAME] Landscaping and Lawn Care LLC" at bounding box center [158, 421] width 269 height 11
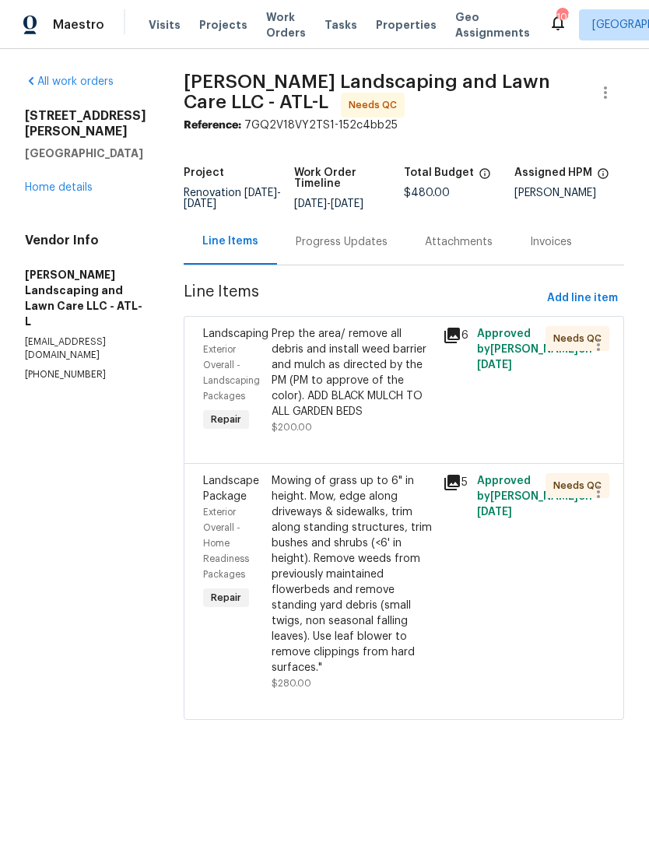
click at [364, 370] on div "Prep the area/ remove all debris and install weed barrier and mulch as directed…" at bounding box center [353, 372] width 162 height 93
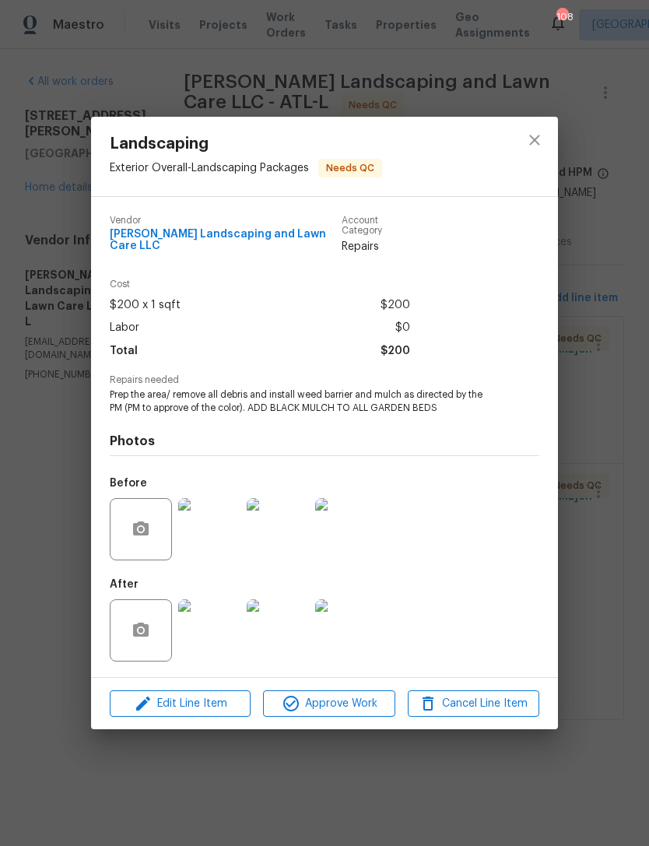
click at [227, 630] on img at bounding box center [209, 630] width 62 height 62
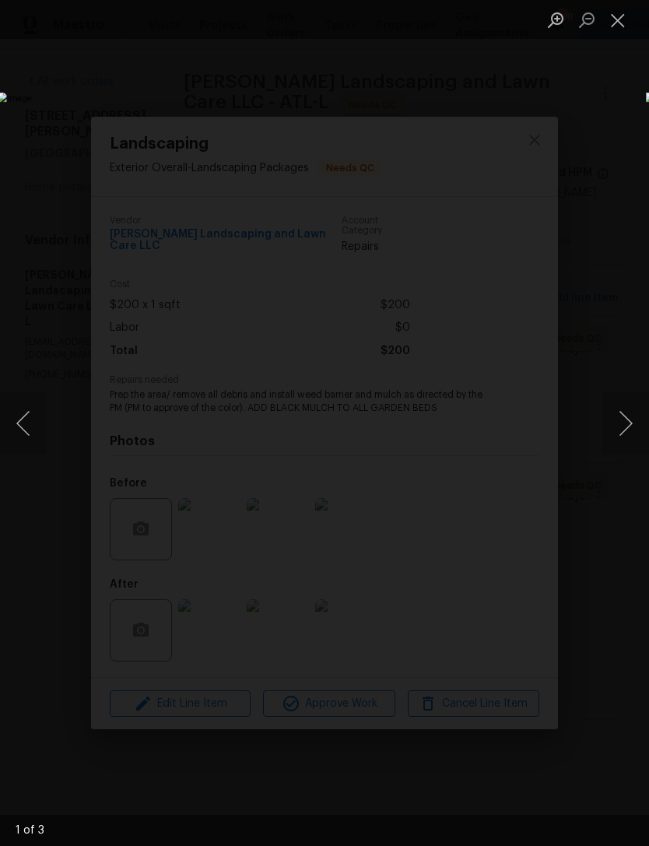
click at [617, 423] on button "Next image" at bounding box center [625, 423] width 47 height 62
click at [621, 421] on button "Next image" at bounding box center [625, 423] width 47 height 62
click at [620, 420] on button "Next image" at bounding box center [625, 423] width 47 height 62
click at [623, 418] on button "Next image" at bounding box center [625, 423] width 47 height 62
click at [626, 418] on button "Next image" at bounding box center [625, 423] width 47 height 62
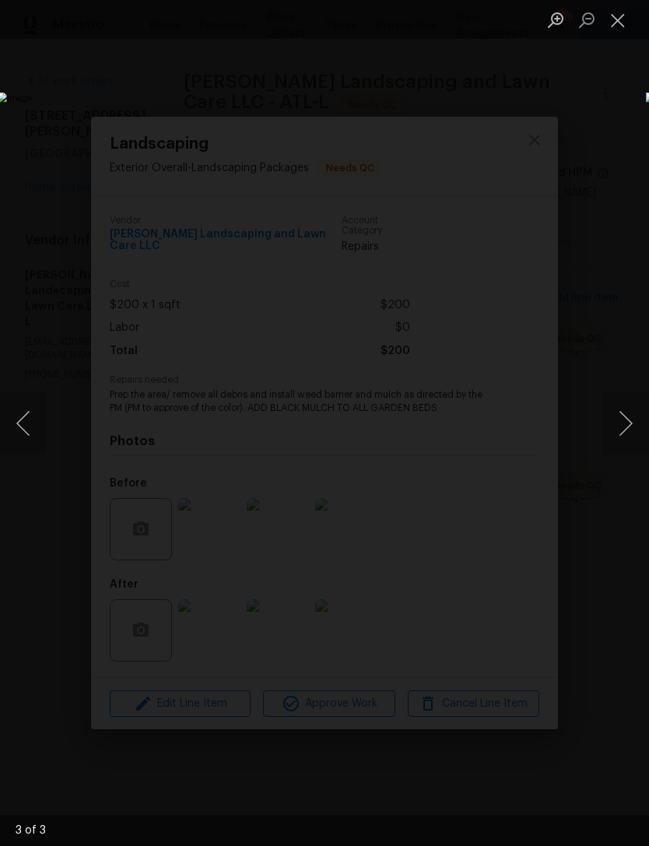
click at [623, 419] on button "Next image" at bounding box center [625, 423] width 47 height 62
click at [624, 415] on button "Next image" at bounding box center [625, 423] width 47 height 62
click at [623, 414] on button "Next image" at bounding box center [625, 423] width 47 height 62
click at [616, 33] on button "Close lightbox" at bounding box center [617, 19] width 31 height 27
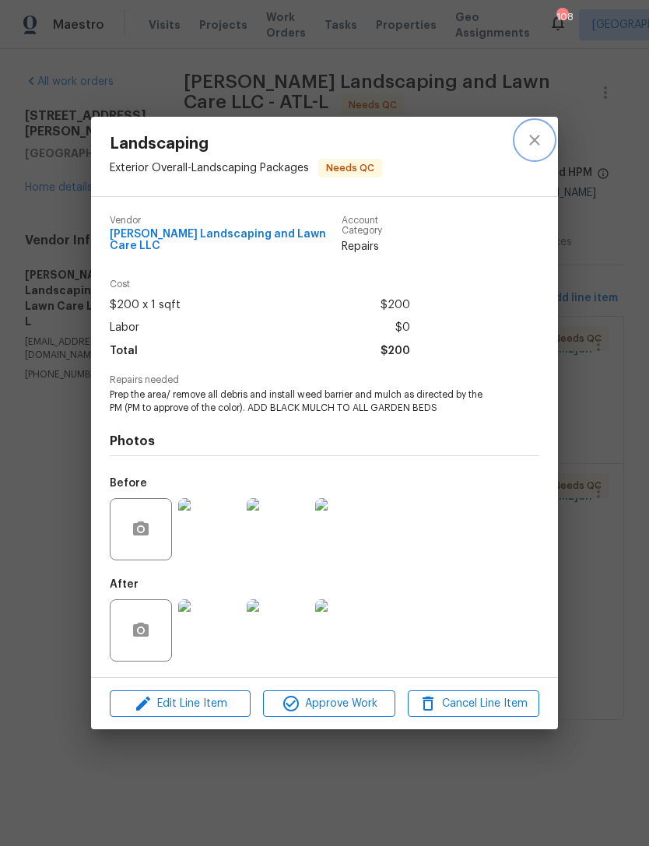
click at [543, 128] on button "close" at bounding box center [534, 139] width 37 height 37
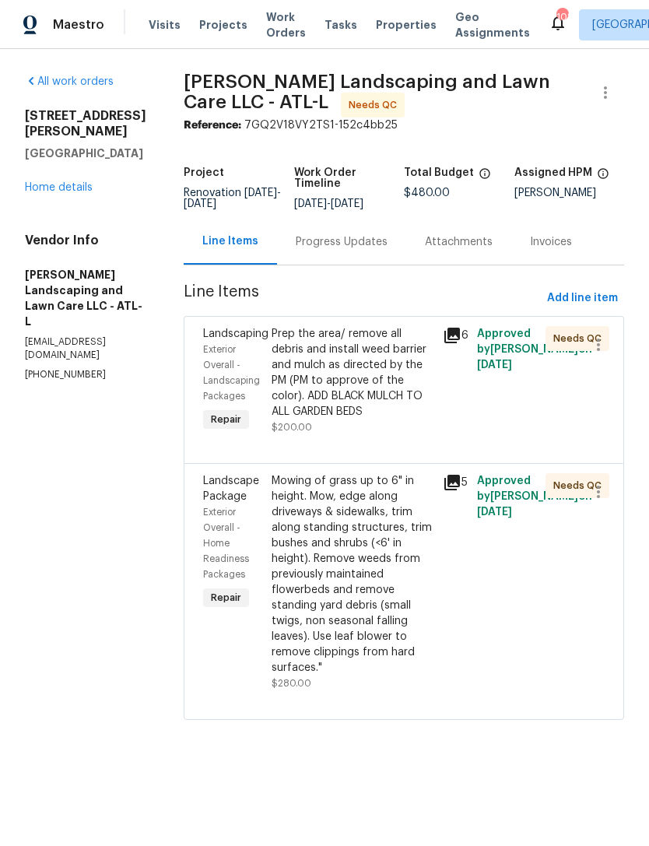
click at [59, 182] on link "Home details" at bounding box center [59, 187] width 68 height 11
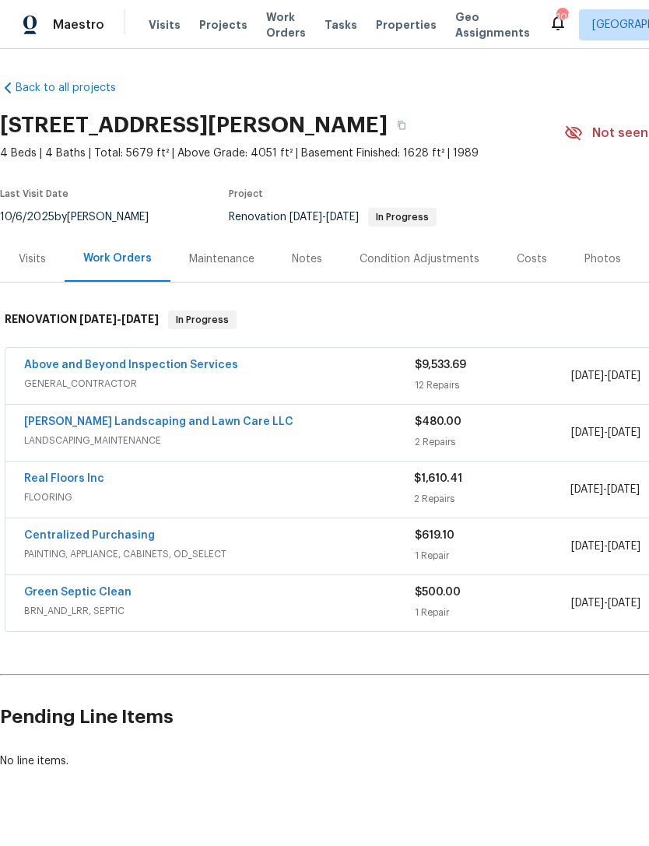
click at [173, 369] on link "Above and Beyond Inspection Services" at bounding box center [131, 365] width 214 height 11
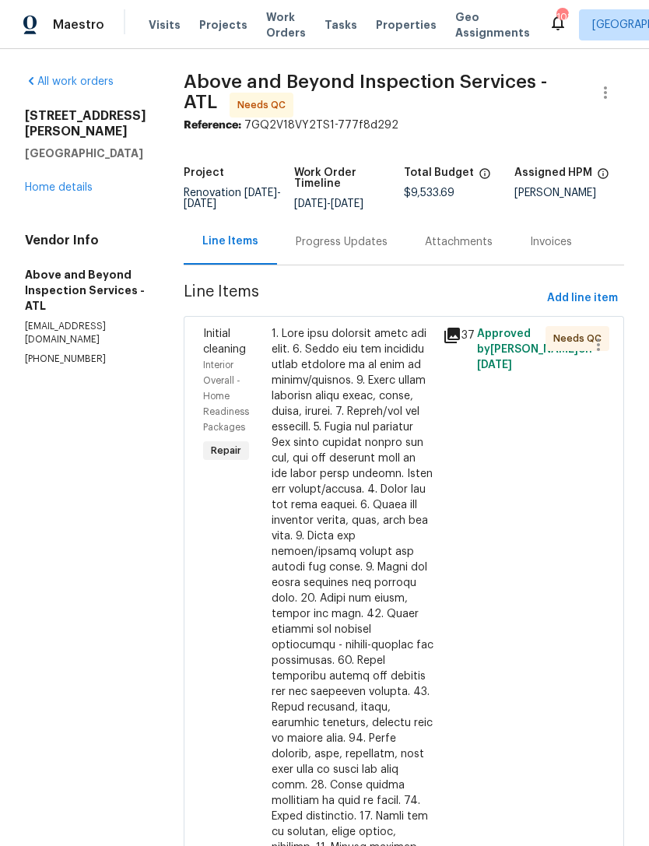
click at [421, 522] on div at bounding box center [353, 699] width 162 height 747
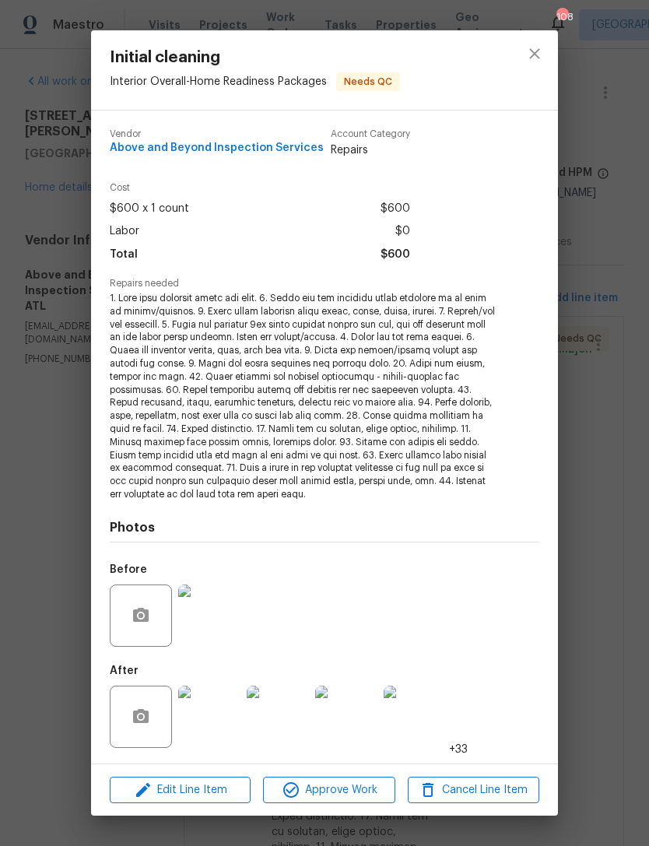
click at [223, 711] on img at bounding box center [209, 717] width 62 height 62
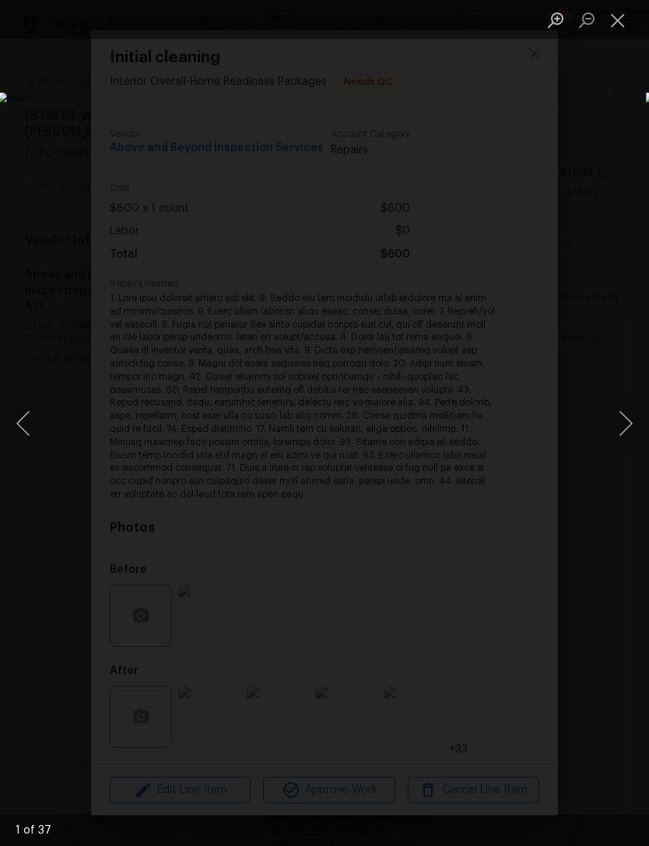
click at [623, 419] on button "Next image" at bounding box center [625, 423] width 47 height 62
click at [632, 408] on button "Next image" at bounding box center [625, 423] width 47 height 62
click at [620, 423] on button "Next image" at bounding box center [625, 423] width 47 height 62
click at [620, 418] on button "Next image" at bounding box center [625, 423] width 47 height 62
click at [621, 414] on button "Next image" at bounding box center [625, 423] width 47 height 62
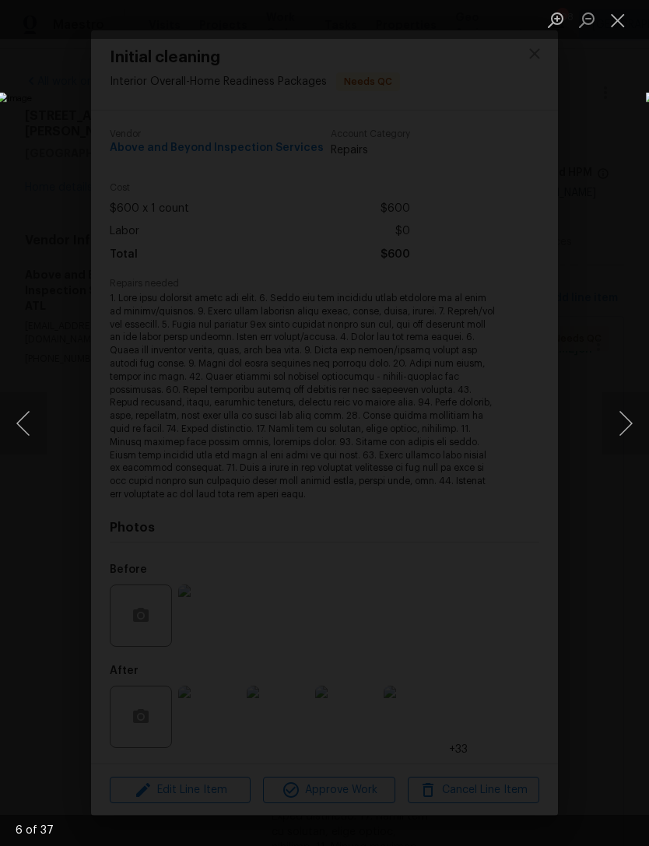
click at [627, 406] on button "Next image" at bounding box center [625, 423] width 47 height 62
click at [627, 402] on button "Next image" at bounding box center [625, 423] width 47 height 62
click at [622, 406] on button "Next image" at bounding box center [625, 423] width 47 height 62
click at [617, 409] on button "Next image" at bounding box center [625, 423] width 47 height 62
click at [619, 406] on button "Next image" at bounding box center [625, 423] width 47 height 62
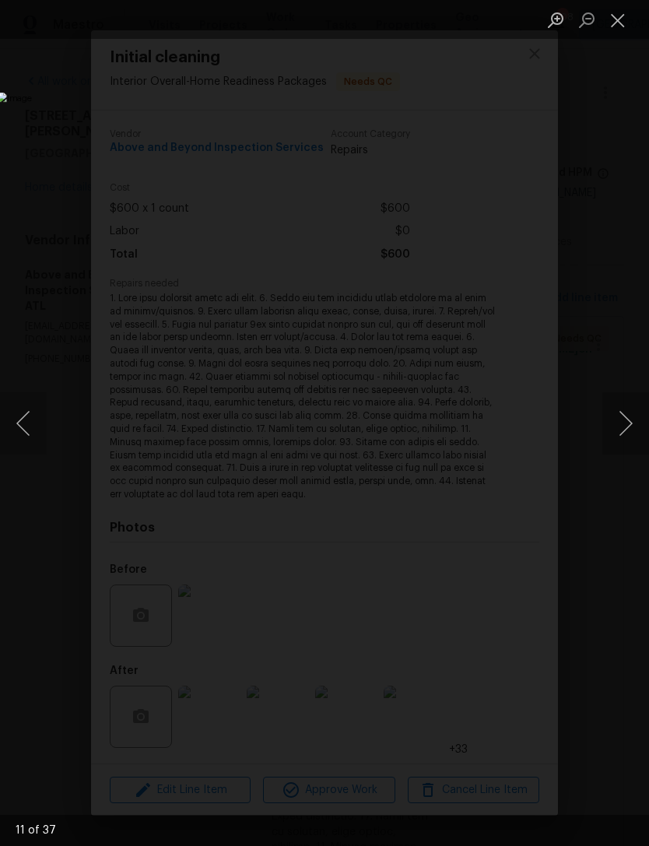
click at [620, 407] on button "Next image" at bounding box center [625, 423] width 47 height 62
click at [614, 410] on button "Next image" at bounding box center [625, 423] width 47 height 62
click at [613, 410] on button "Next image" at bounding box center [625, 423] width 47 height 62
click at [617, 405] on button "Next image" at bounding box center [625, 423] width 47 height 62
click at [619, 401] on button "Next image" at bounding box center [625, 423] width 47 height 62
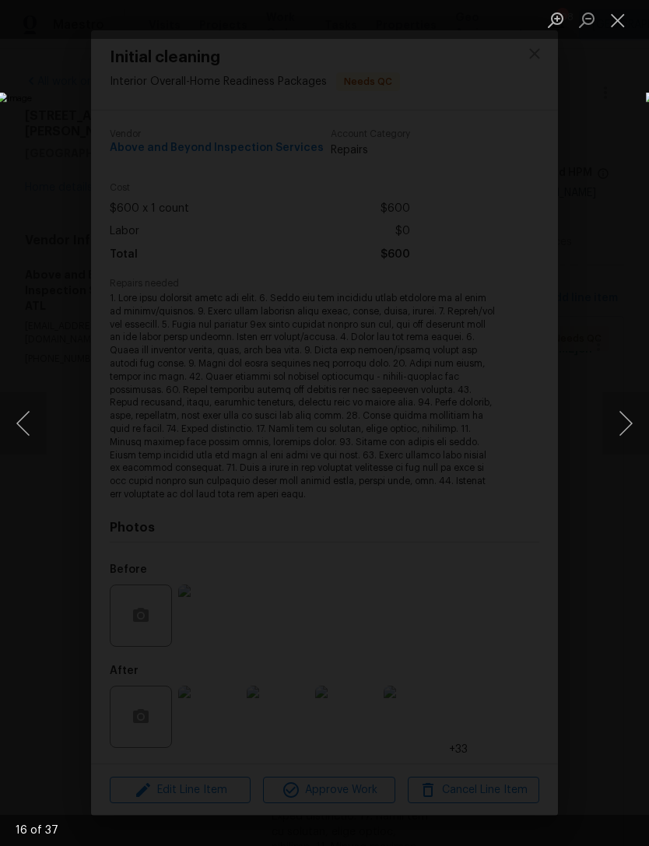
click at [612, 416] on button "Next image" at bounding box center [625, 423] width 47 height 62
click at [613, 415] on button "Next image" at bounding box center [625, 423] width 47 height 62
click at [614, 412] on button "Next image" at bounding box center [625, 423] width 47 height 62
click at [613, 414] on button "Next image" at bounding box center [625, 423] width 47 height 62
click at [611, 416] on button "Next image" at bounding box center [625, 423] width 47 height 62
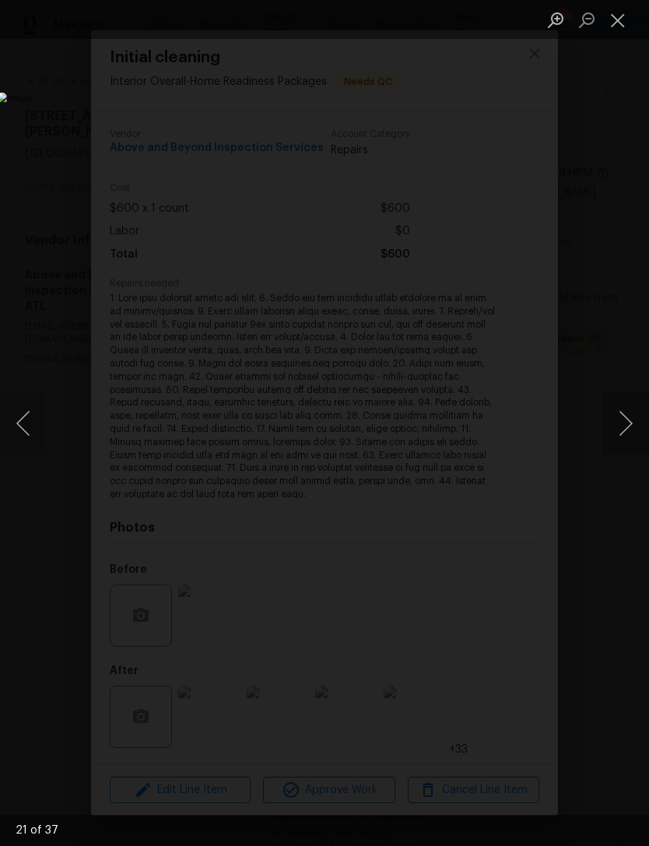
click at [610, 416] on button "Next image" at bounding box center [625, 423] width 47 height 62
click at [23, 424] on button "Previous image" at bounding box center [23, 423] width 47 height 62
click at [624, 413] on button "Next image" at bounding box center [625, 423] width 47 height 62
click at [627, 406] on button "Next image" at bounding box center [625, 423] width 47 height 62
click at [628, 406] on button "Next image" at bounding box center [625, 423] width 47 height 62
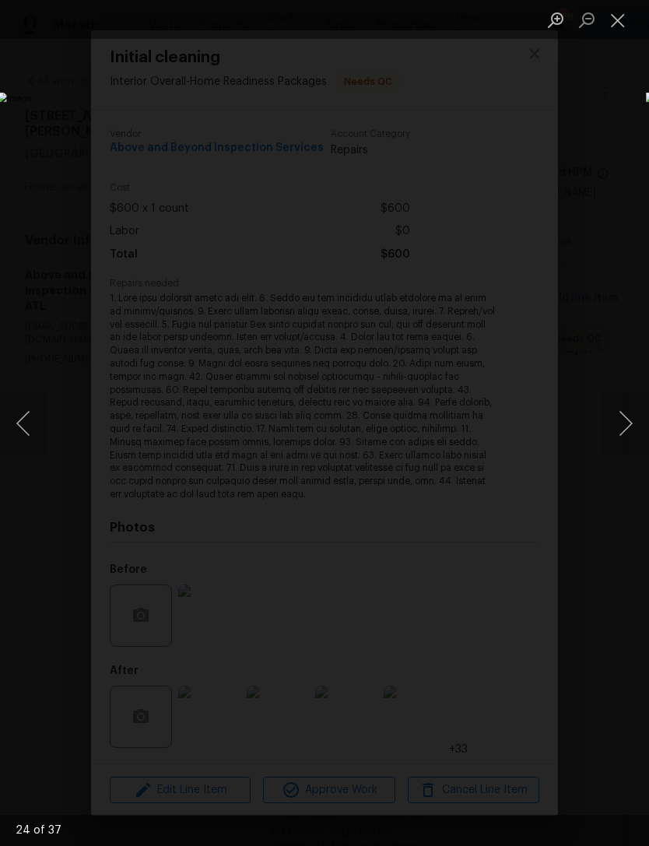
click at [623, 406] on button "Next image" at bounding box center [625, 423] width 47 height 62
click at [621, 402] on button "Next image" at bounding box center [625, 423] width 47 height 62
click at [623, 399] on button "Next image" at bounding box center [625, 423] width 47 height 62
click at [621, 399] on button "Next image" at bounding box center [625, 423] width 47 height 62
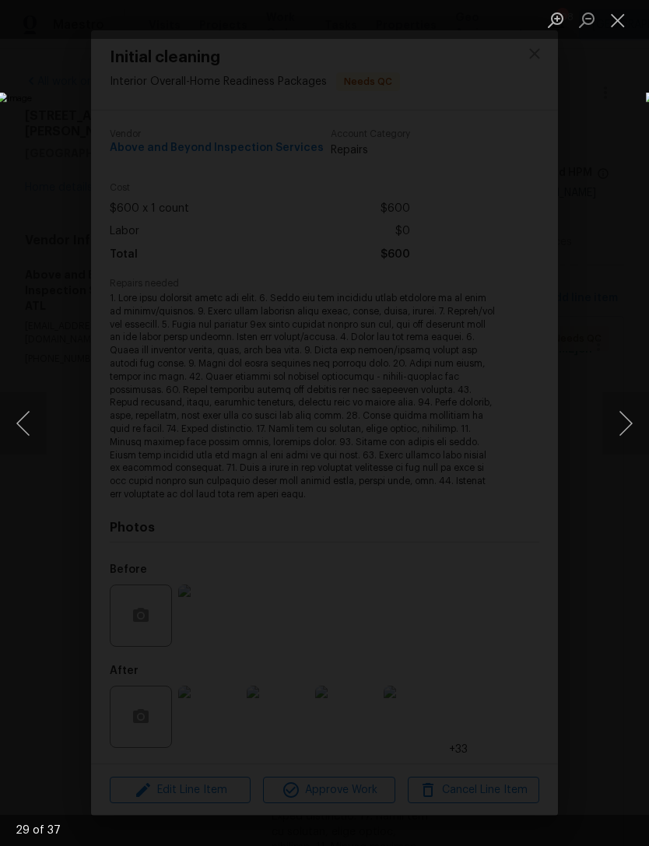
click at [613, 409] on button "Next image" at bounding box center [625, 423] width 47 height 62
click at [616, 406] on button "Next image" at bounding box center [625, 423] width 47 height 62
click at [624, 405] on button "Next image" at bounding box center [625, 423] width 47 height 62
click at [622, 410] on button "Next image" at bounding box center [625, 423] width 47 height 62
click at [622, 408] on button "Next image" at bounding box center [625, 423] width 47 height 62
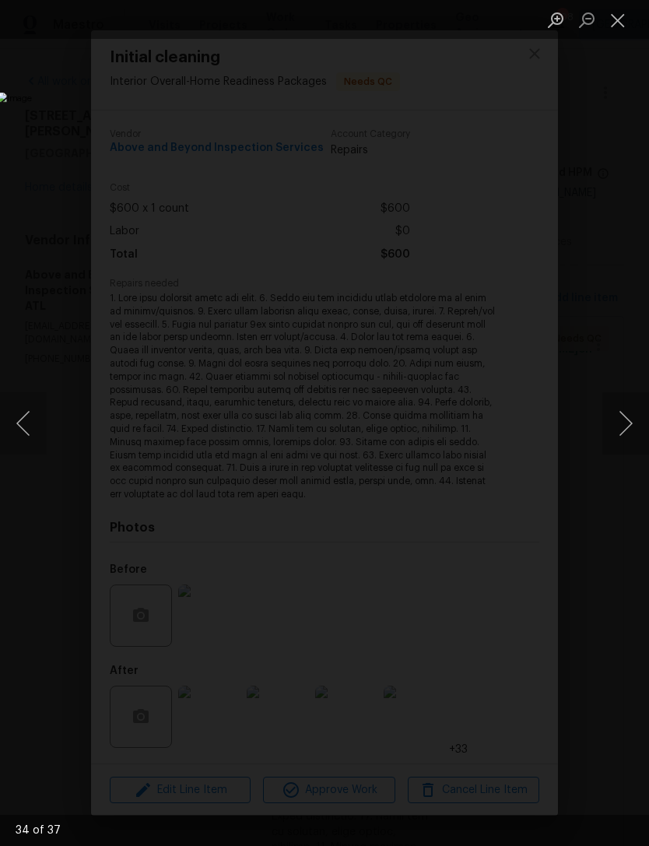
click at [620, 411] on button "Next image" at bounding box center [625, 423] width 47 height 62
click at [622, 409] on button "Next image" at bounding box center [625, 423] width 47 height 62
click at [626, 20] on button "Close lightbox" at bounding box center [617, 19] width 31 height 27
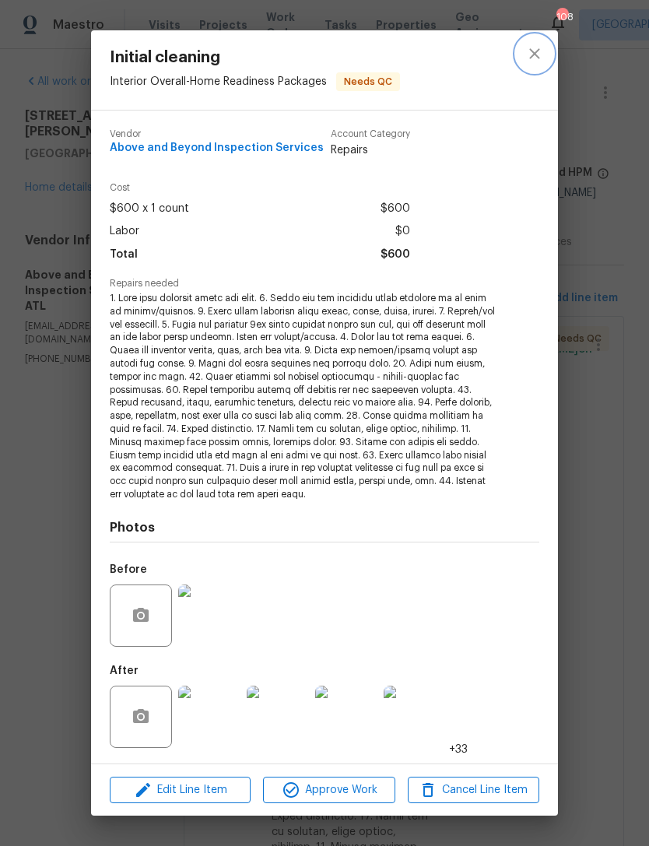
click at [544, 61] on button "close" at bounding box center [534, 53] width 37 height 37
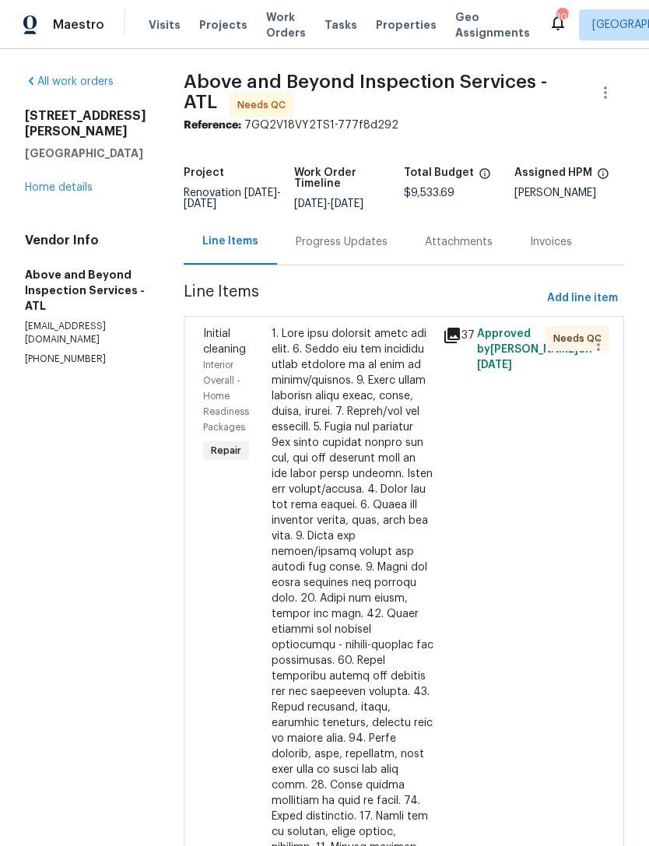
click at [86, 182] on link "Home details" at bounding box center [59, 187] width 68 height 11
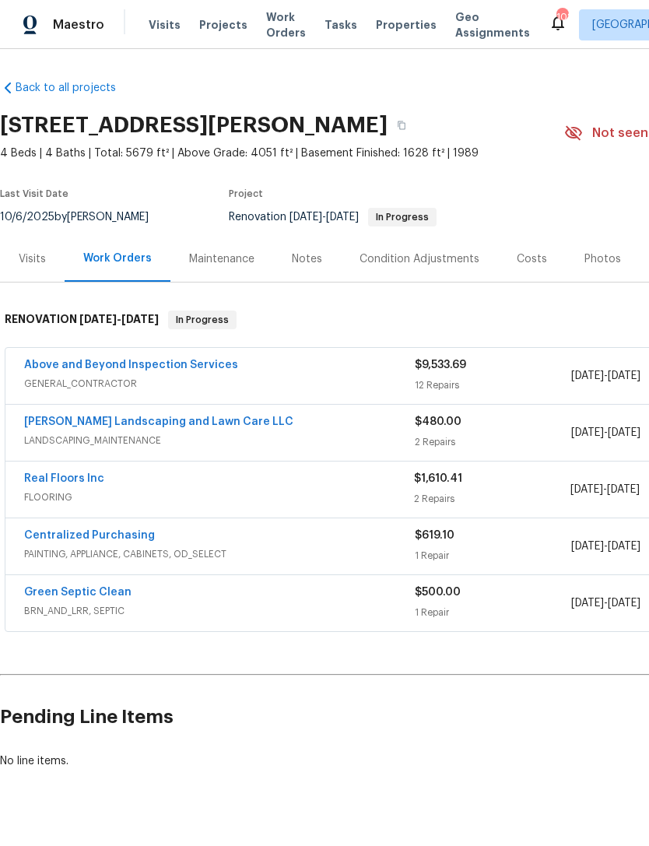
click at [324, 262] on div "Notes" at bounding box center [307, 259] width 68 height 46
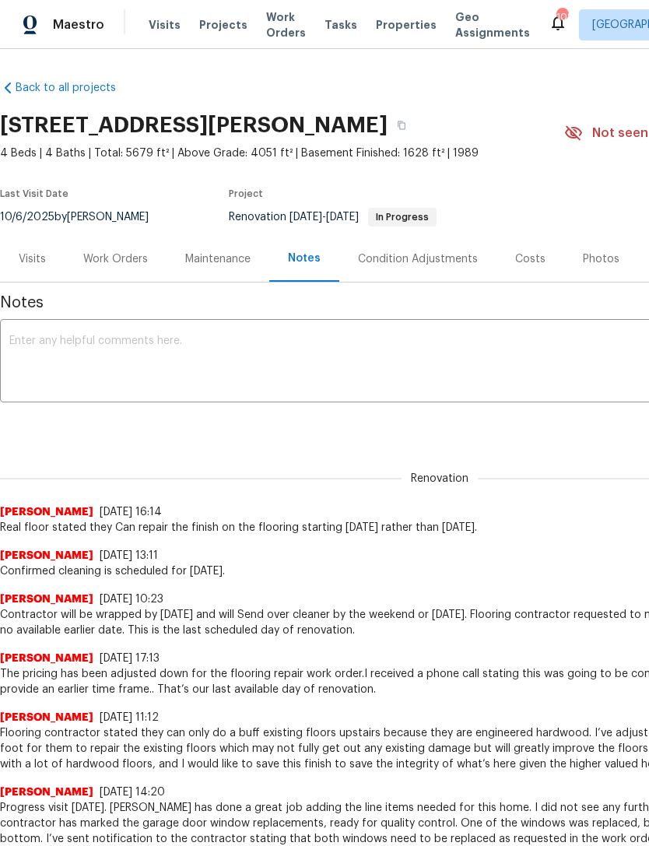
click at [302, 356] on textarea at bounding box center [439, 362] width 861 height 54
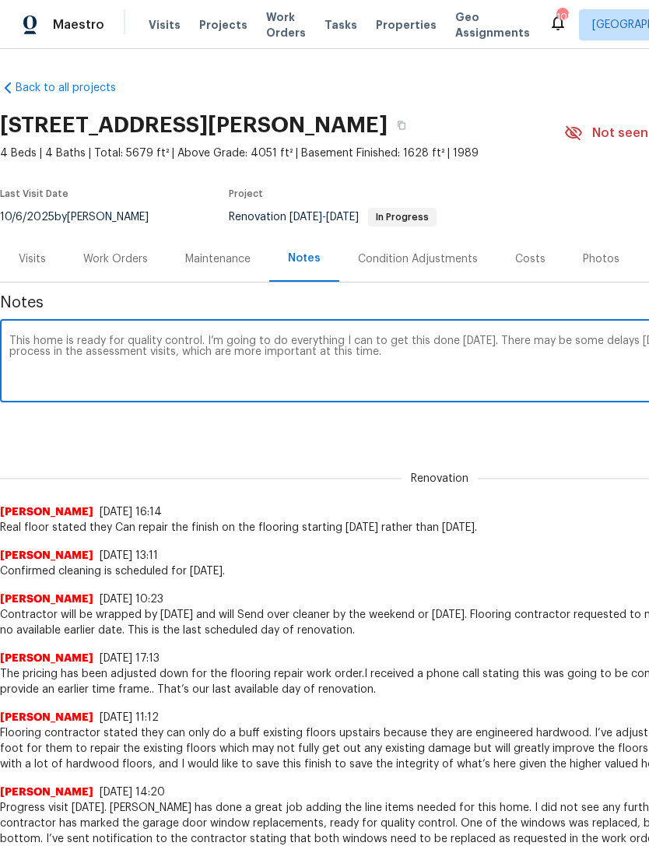
click at [177, 354] on textarea "This home is ready for quality control. I’m going to do everything I can to get…" at bounding box center [439, 362] width 861 height 54
click at [142, 359] on textarea "This home is ready for quality control. I’m going to do everything I can to get…" at bounding box center [439, 362] width 861 height 54
click at [150, 352] on textarea "This home is ready for quality control. I’m going to do everything I can to get…" at bounding box center [439, 362] width 861 height 54
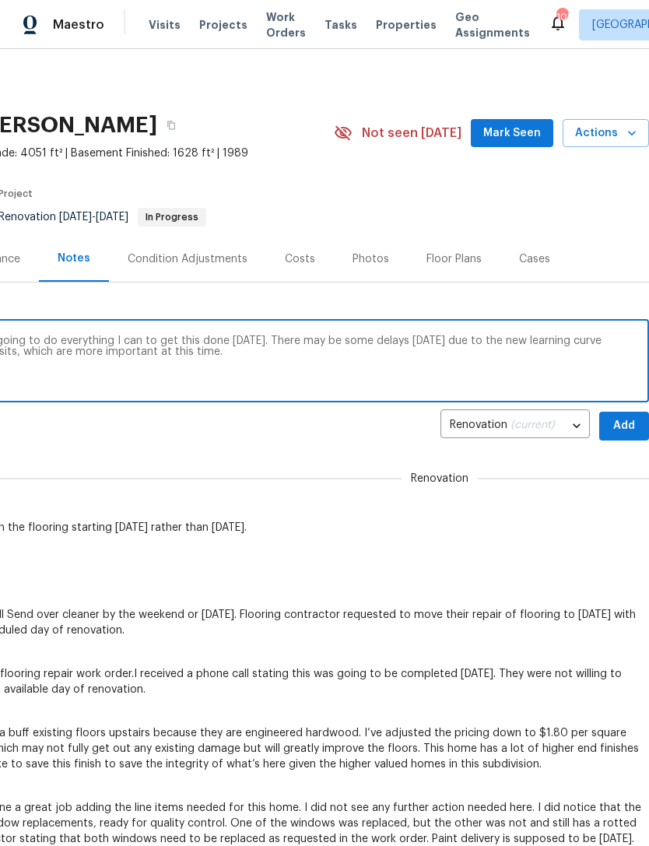
scroll to position [0, 230]
type textarea "This home is ready for quality control. I’m going to do everything I can to get…"
click at [621, 425] on span "Add" at bounding box center [624, 425] width 25 height 19
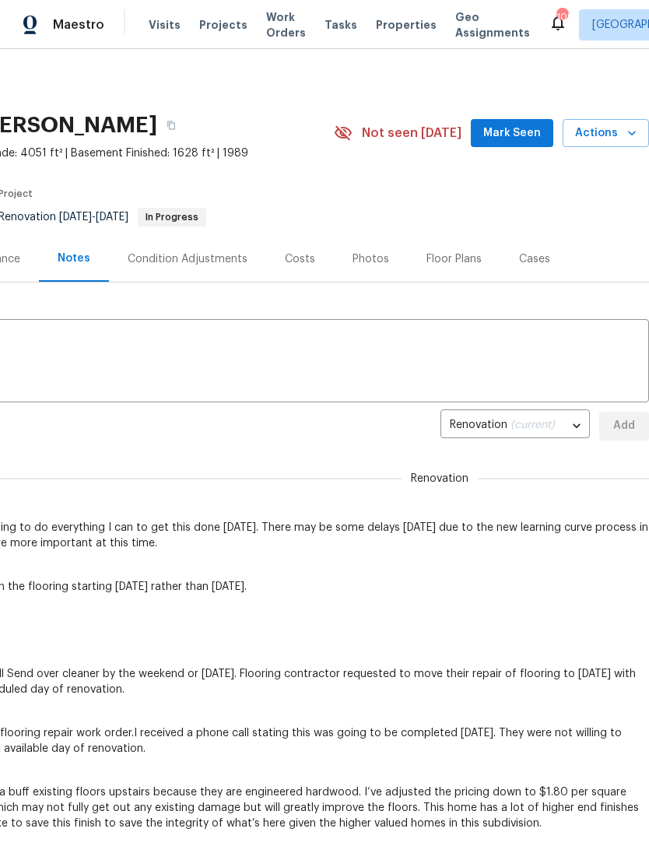
click at [512, 132] on span "Mark Seen" at bounding box center [512, 133] width 58 height 19
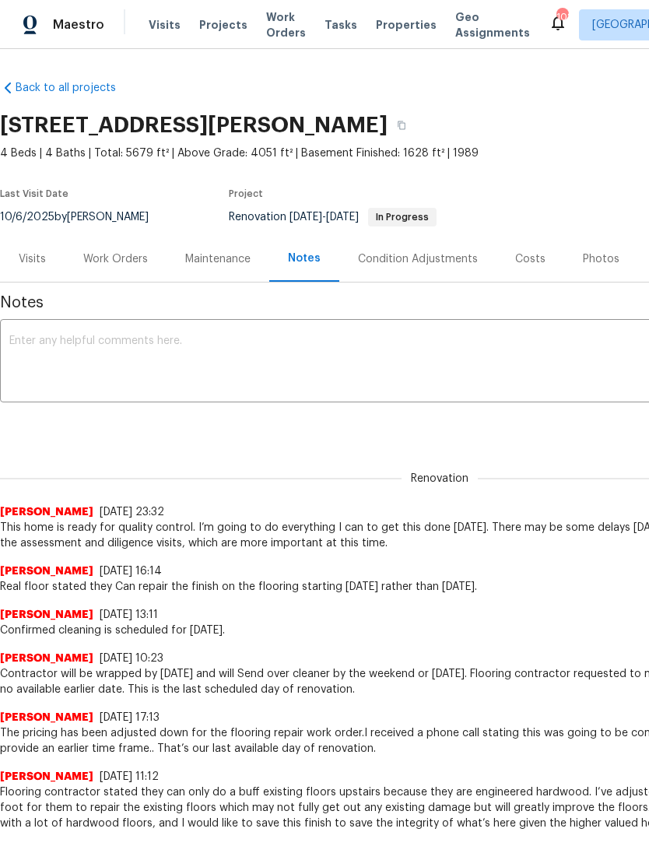
scroll to position [0, 0]
